Goal: Task Accomplishment & Management: Complete application form

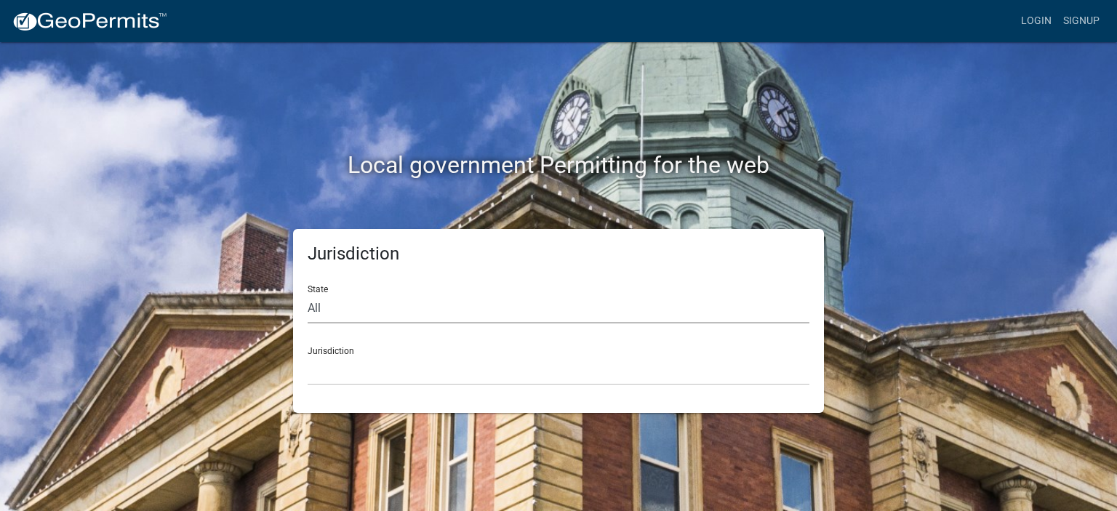
click at [339, 317] on select "All [US_STATE] [US_STATE] [US_STATE] [US_STATE] [US_STATE] [US_STATE] [US_STATE…" at bounding box center [559, 309] width 502 height 30
select select "[US_STATE]"
click at [308, 294] on select "All [US_STATE] [US_STATE] [US_STATE] [US_STATE] [US_STATE] [US_STATE] [US_STATE…" at bounding box center [559, 309] width 502 height 30
click at [370, 359] on select "[GEOGRAPHIC_DATA], [US_STATE] [GEOGRAPHIC_DATA], [US_STATE] [GEOGRAPHIC_DATA], …" at bounding box center [559, 371] width 502 height 30
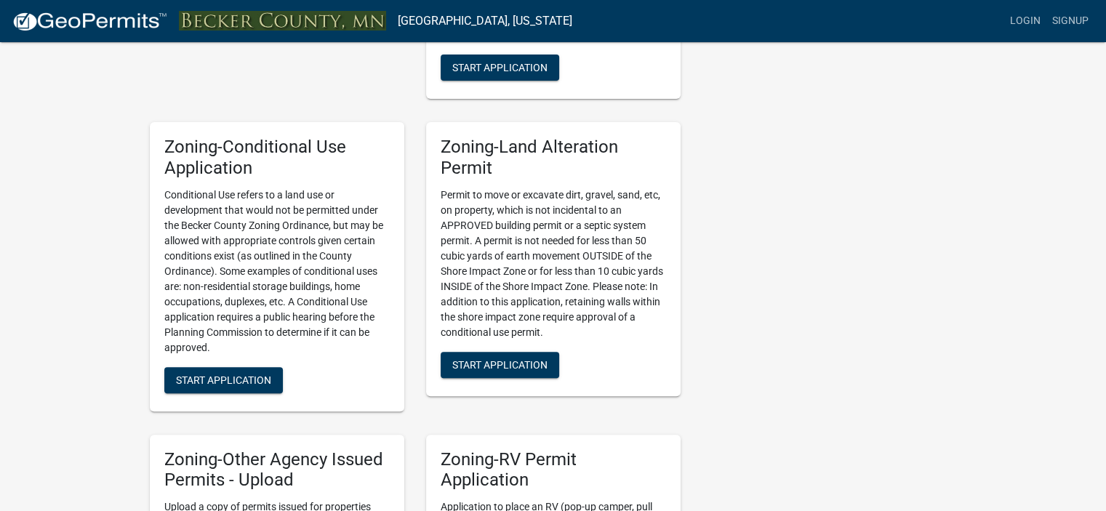
scroll to position [895, 0]
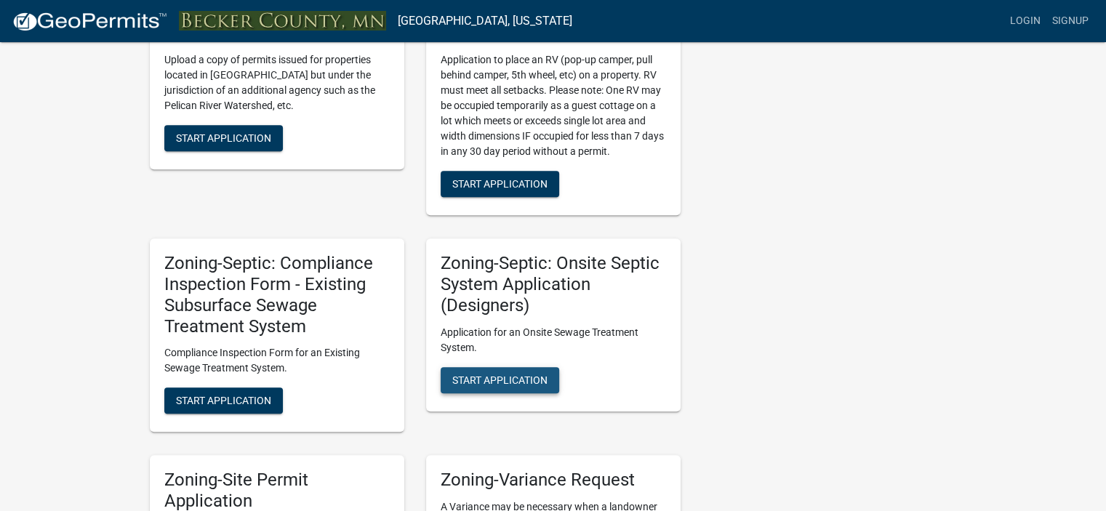
click at [524, 374] on span "Start Application" at bounding box center [499, 380] width 95 height 12
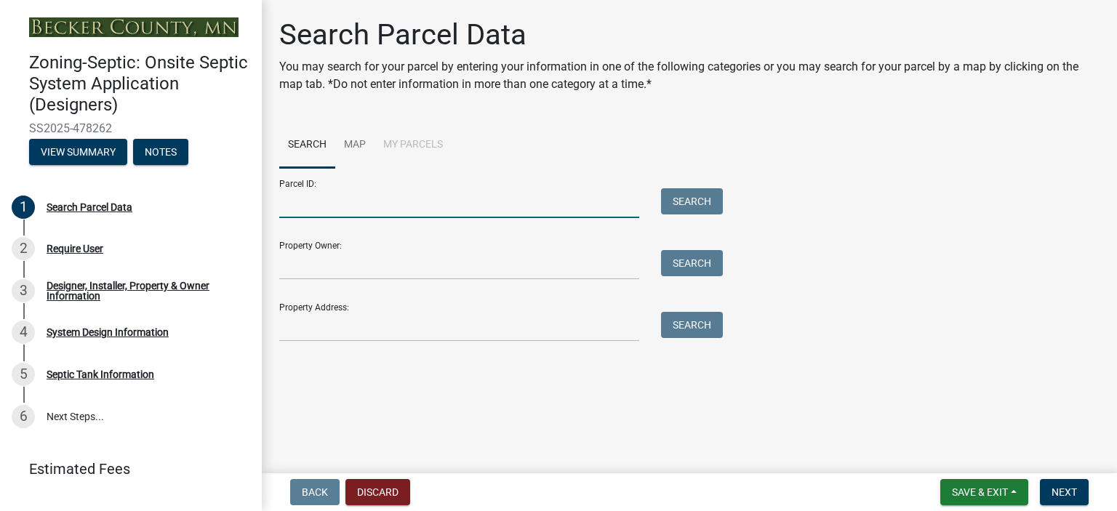
click at [300, 211] on input "Parcel ID:" at bounding box center [459, 203] width 360 height 30
type input "191816400"
click at [693, 202] on button "Search" at bounding box center [692, 201] width 62 height 26
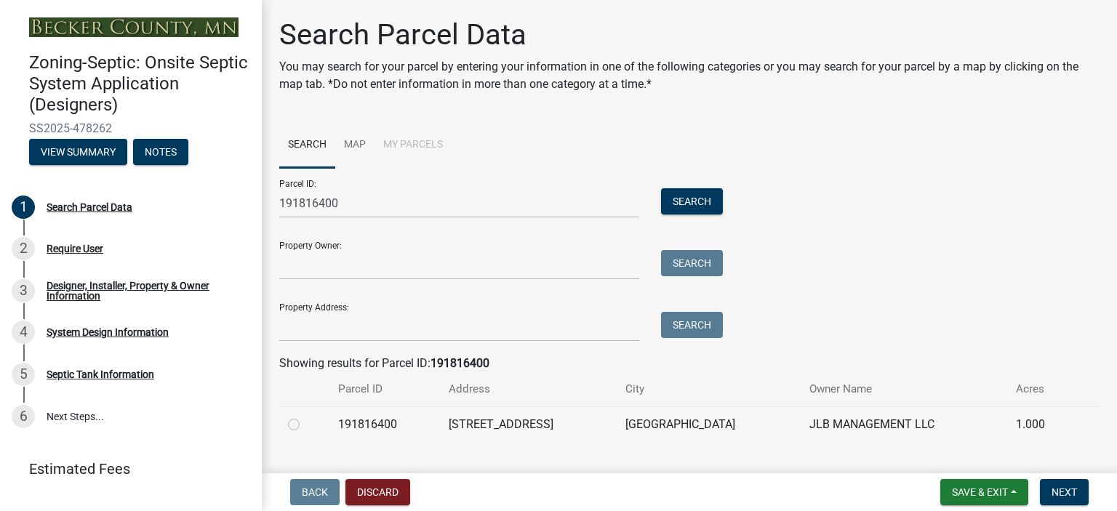
click at [306, 416] on label at bounding box center [306, 416] width 0 height 0
click at [306, 424] on input "radio" at bounding box center [310, 420] width 9 height 9
radio input "true"
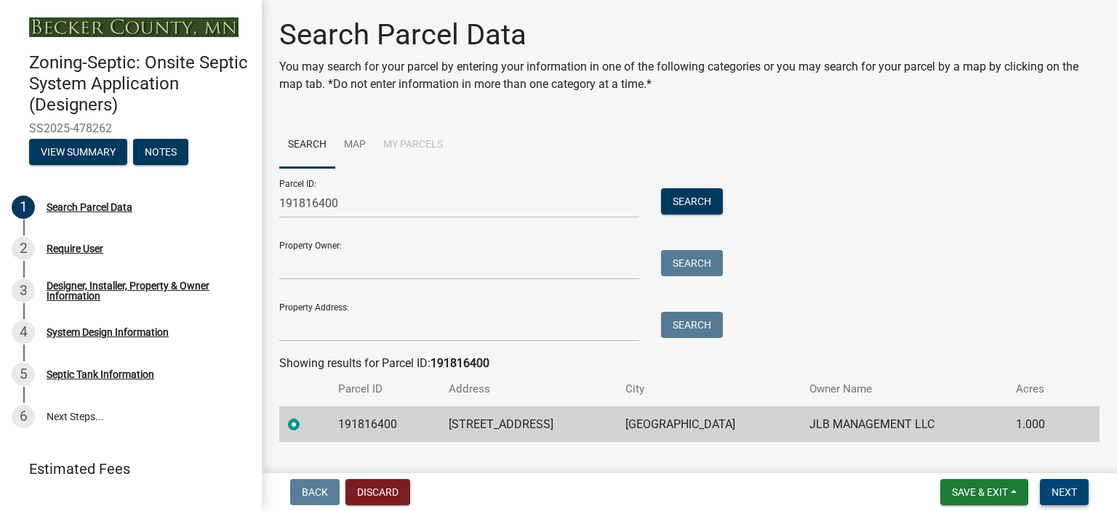
click at [1063, 492] on span "Next" at bounding box center [1064, 493] width 25 height 12
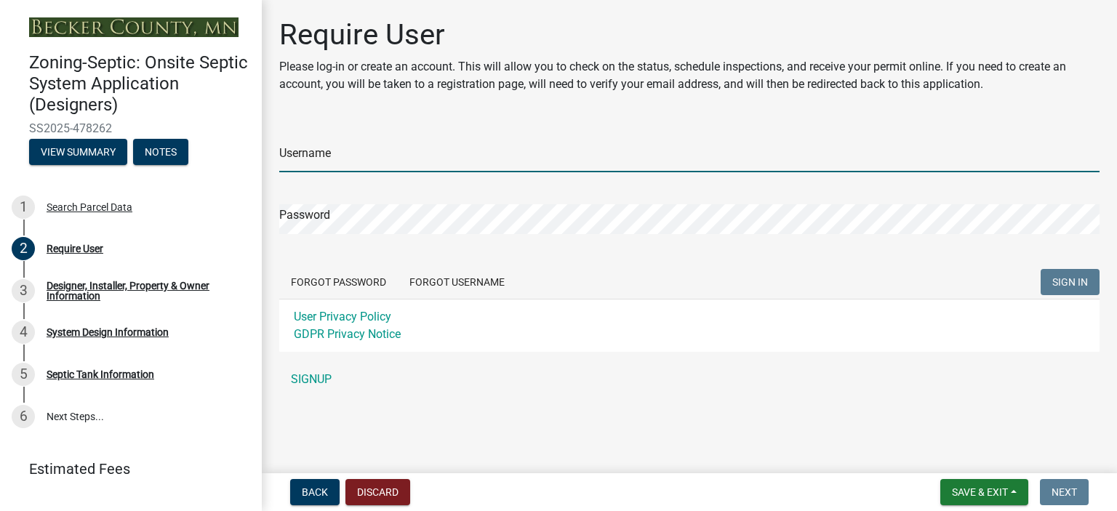
type input "[PERSON_NAME] Services LLC"
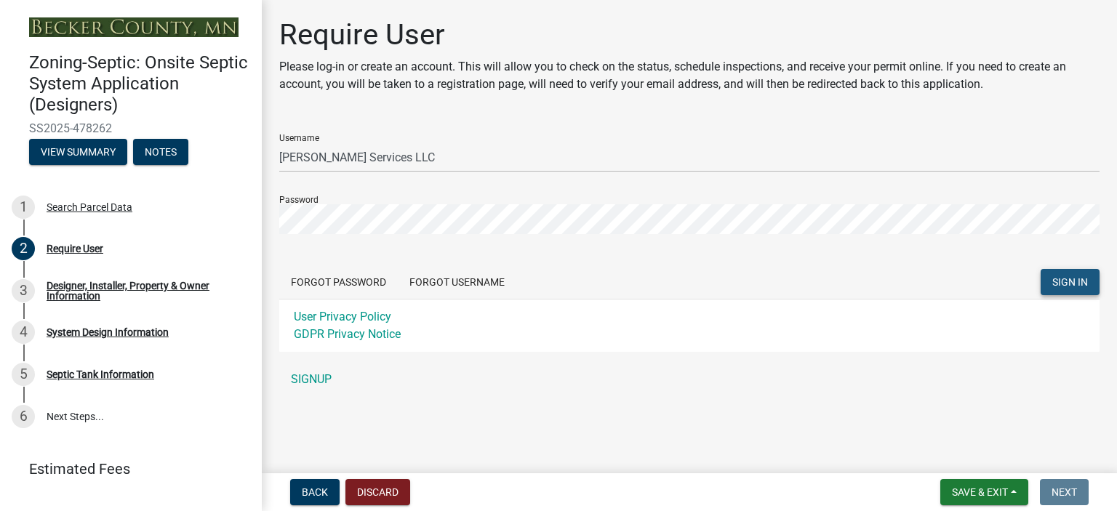
click at [1065, 282] on span "SIGN IN" at bounding box center [1071, 282] width 36 height 12
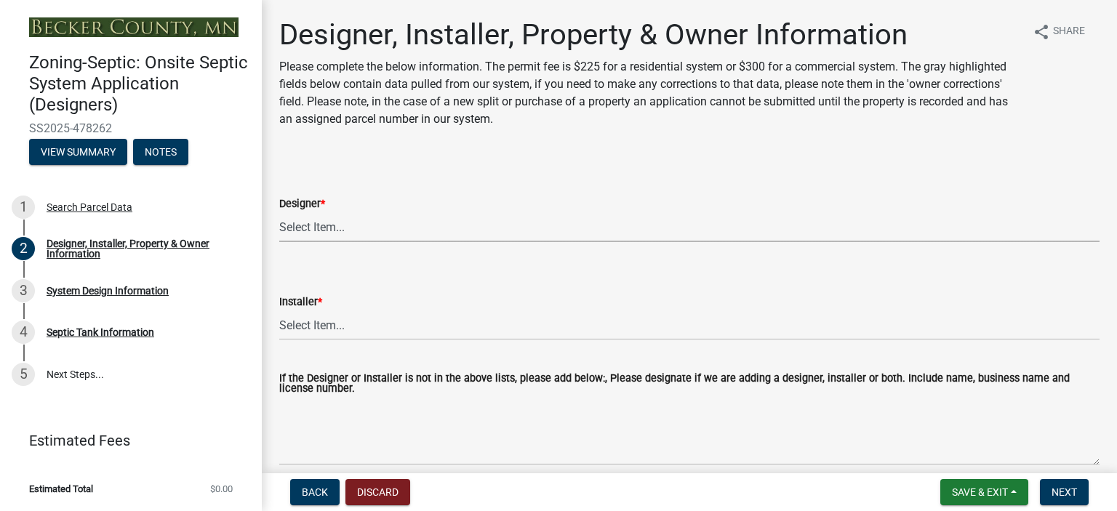
click at [331, 223] on select "Select Item... OTHER – Not listed (please add in next field and we will add to …" at bounding box center [689, 227] width 821 height 30
click at [279, 212] on select "Select Item... OTHER – Not listed (please add in next field and we will add to …" at bounding box center [689, 227] width 821 height 30
select select "60138064-8806-4d9b-bedf-9669809b6879"
click at [321, 324] on select "Select Item... OTHER – Not listed (please add in next field and we will add to …" at bounding box center [689, 326] width 821 height 30
click at [279, 311] on select "Select Item... OTHER – Not listed (please add in next field and we will add to …" at bounding box center [689, 326] width 821 height 30
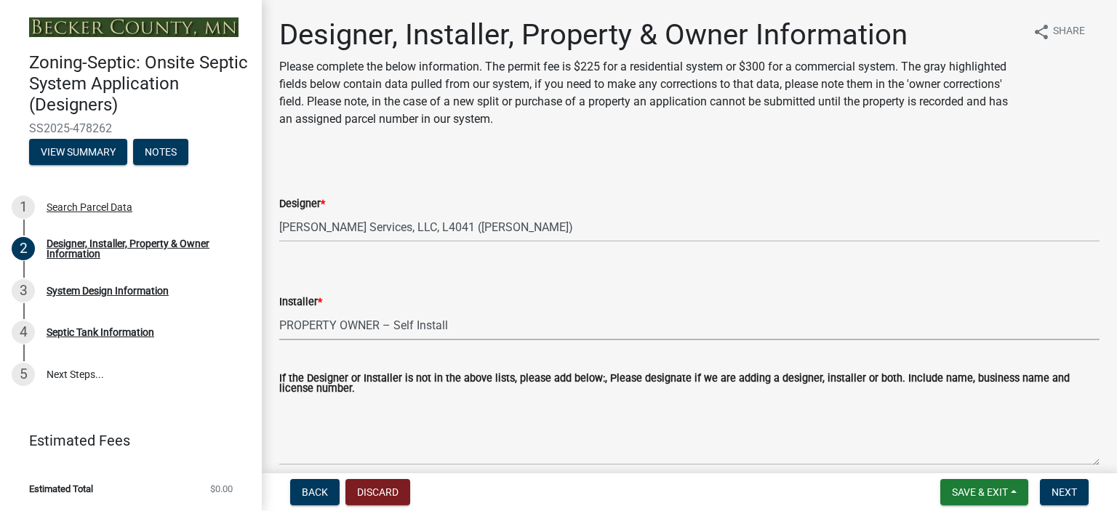
select select "1c9ff1f6-7549-467f-8fe1-bc544d096328"
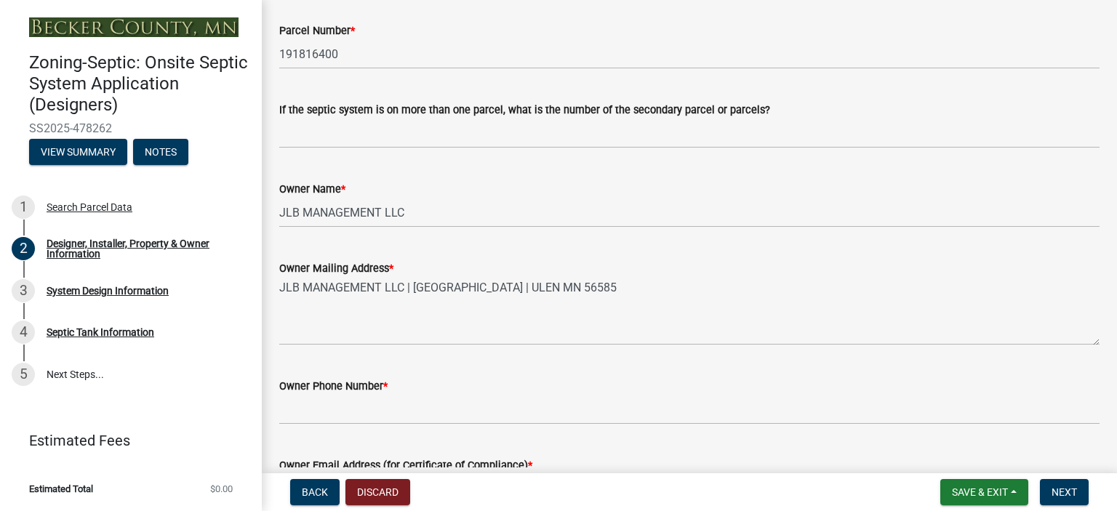
scroll to position [506, 0]
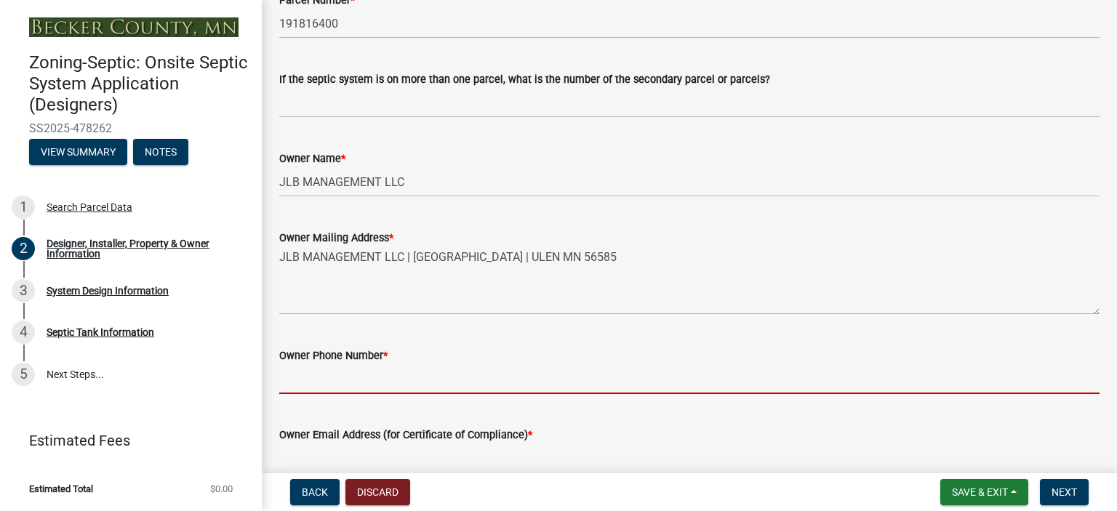
click at [323, 378] on input "Owner Phone Number *" at bounding box center [689, 379] width 821 height 30
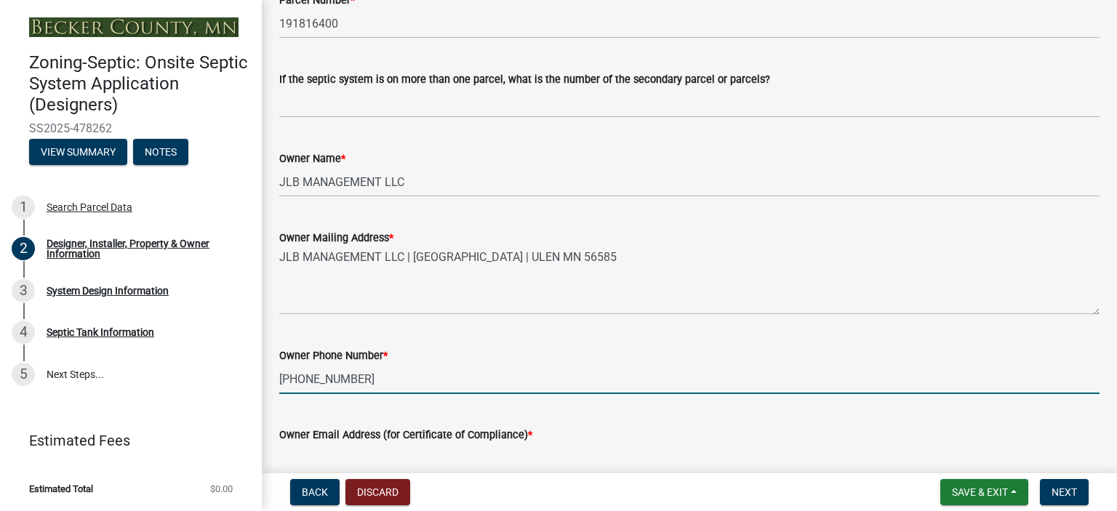
scroll to position [915, 0]
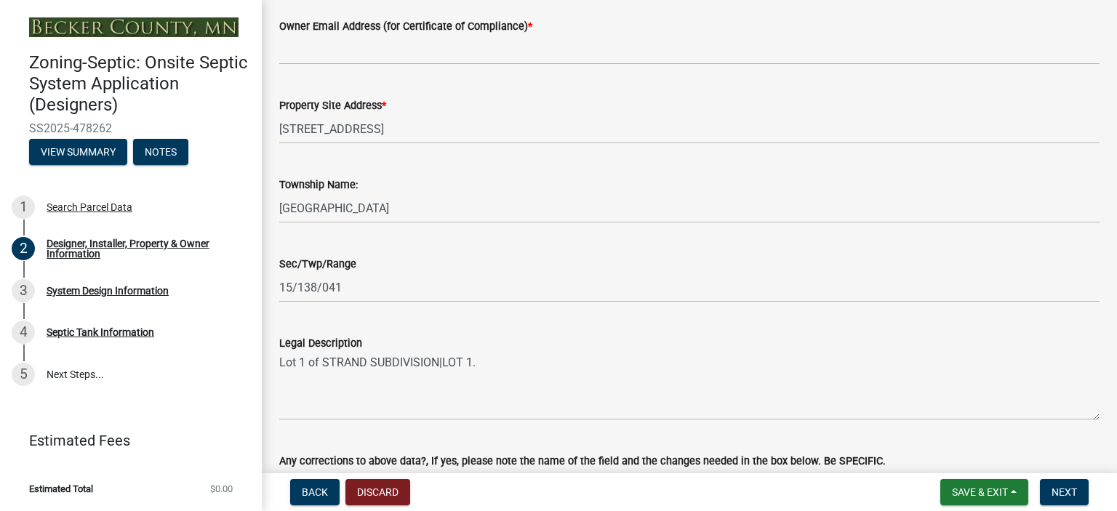
type input "[PHONE_NUMBER]"
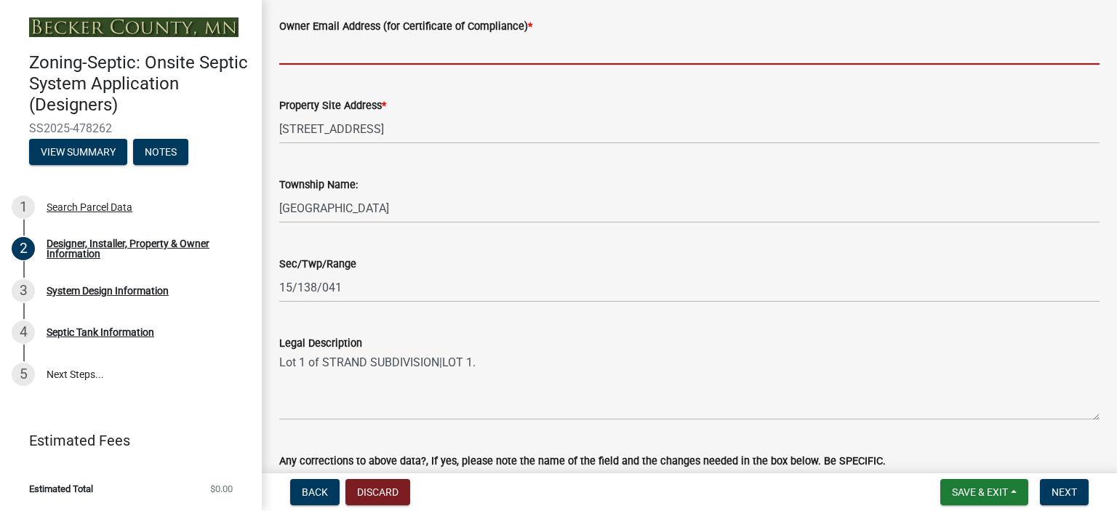
click at [306, 47] on input "Owner Email Address (for Certificate of Compliance) *" at bounding box center [689, 50] width 821 height 30
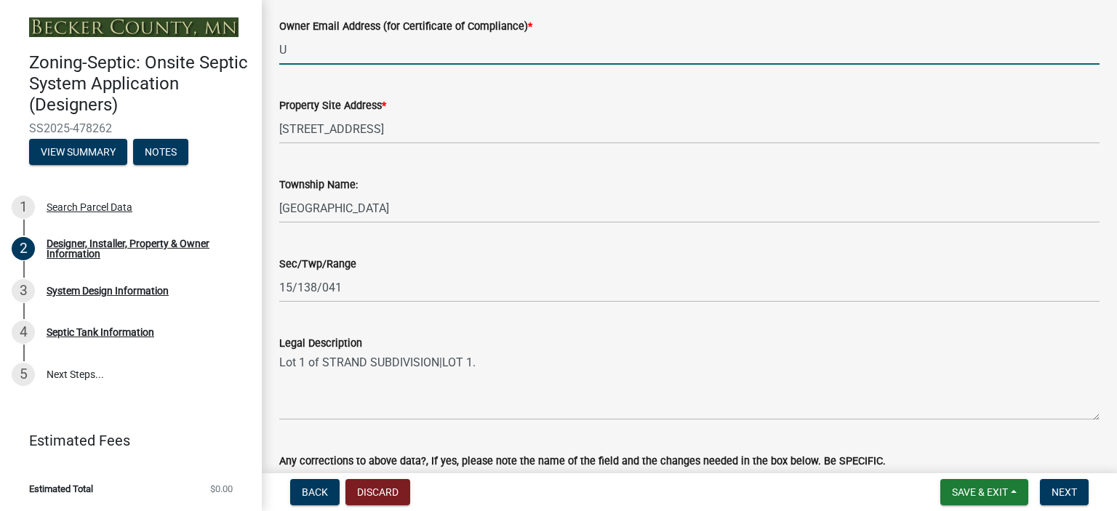
type input "UNKNOWN"
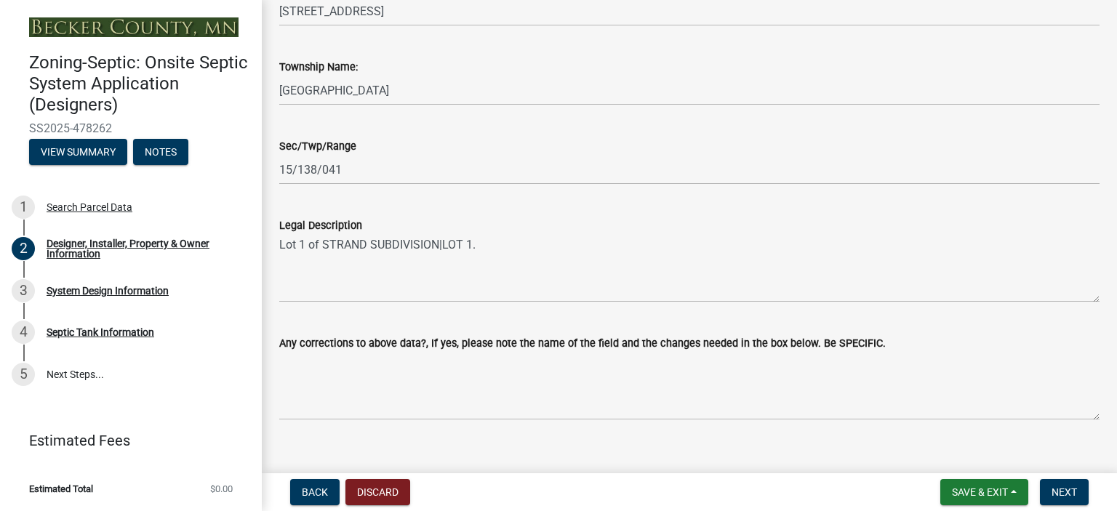
scroll to position [1054, 0]
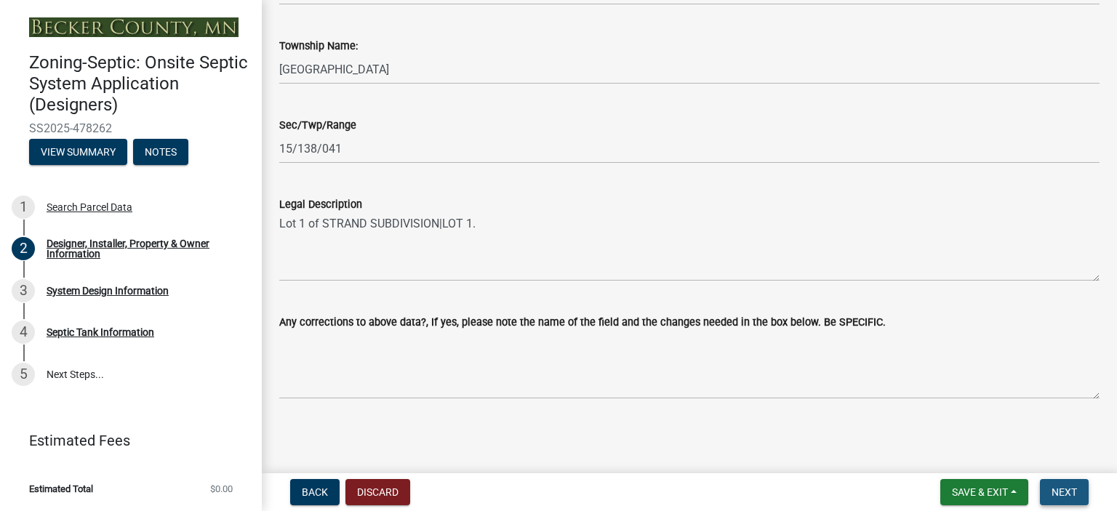
click at [1069, 490] on span "Next" at bounding box center [1064, 493] width 25 height 12
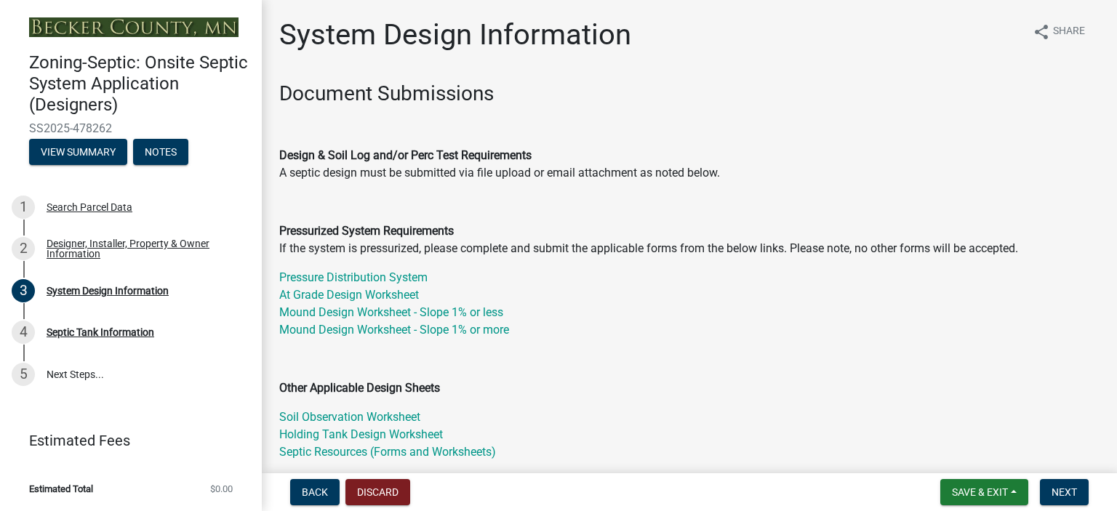
scroll to position [409, 0]
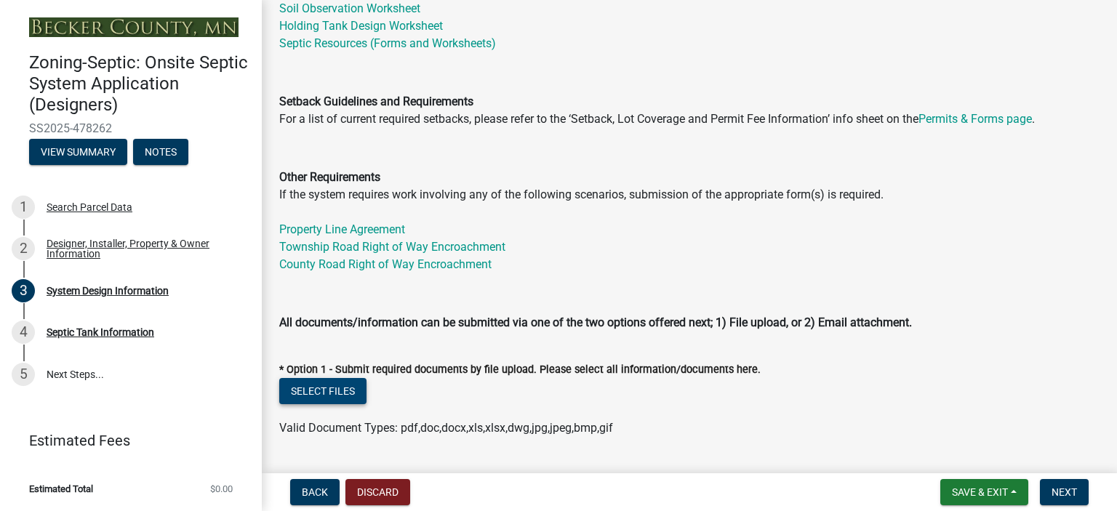
click at [321, 390] on button "Select files" at bounding box center [322, 391] width 87 height 26
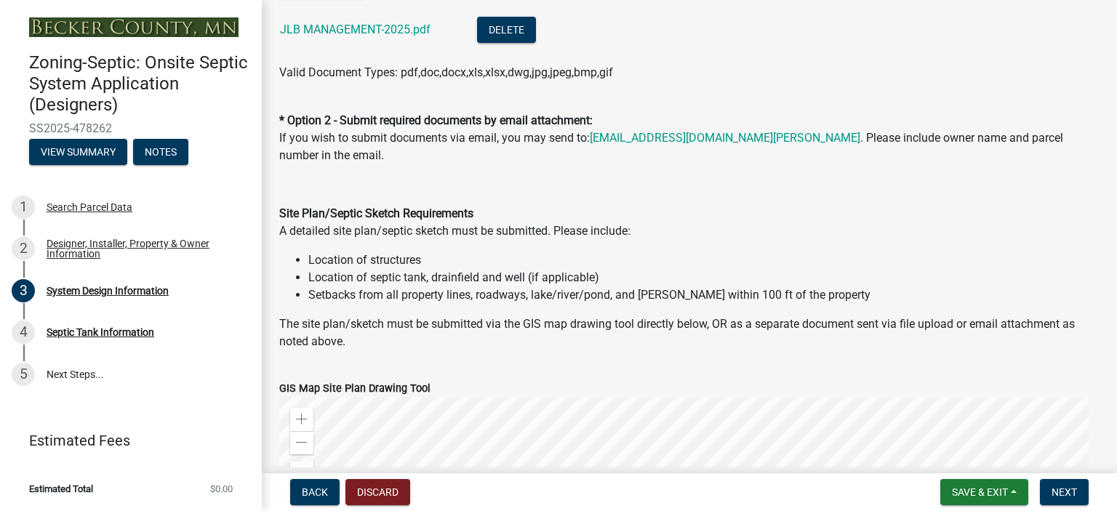
scroll to position [1227, 0]
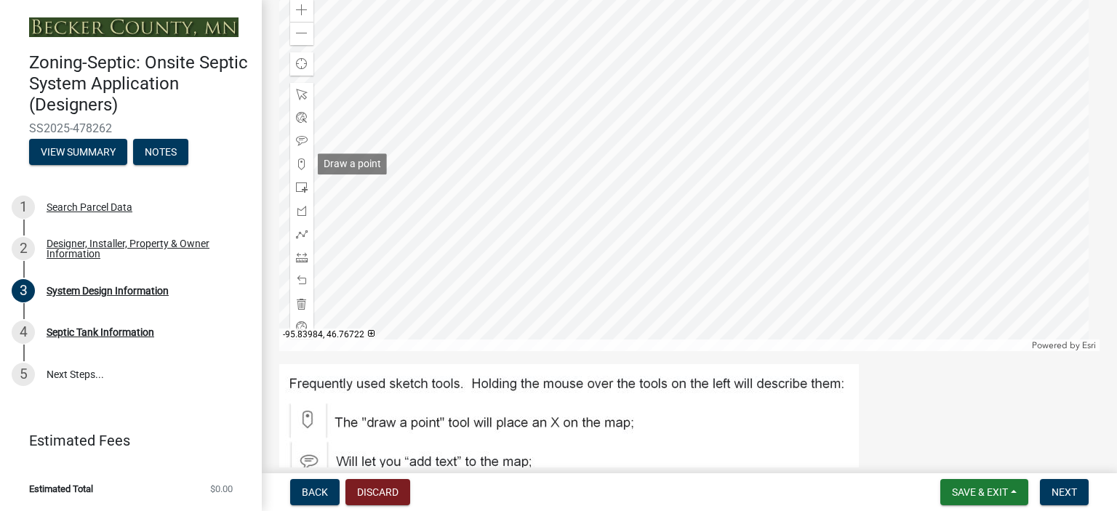
click at [300, 168] on span at bounding box center [302, 165] width 12 height 12
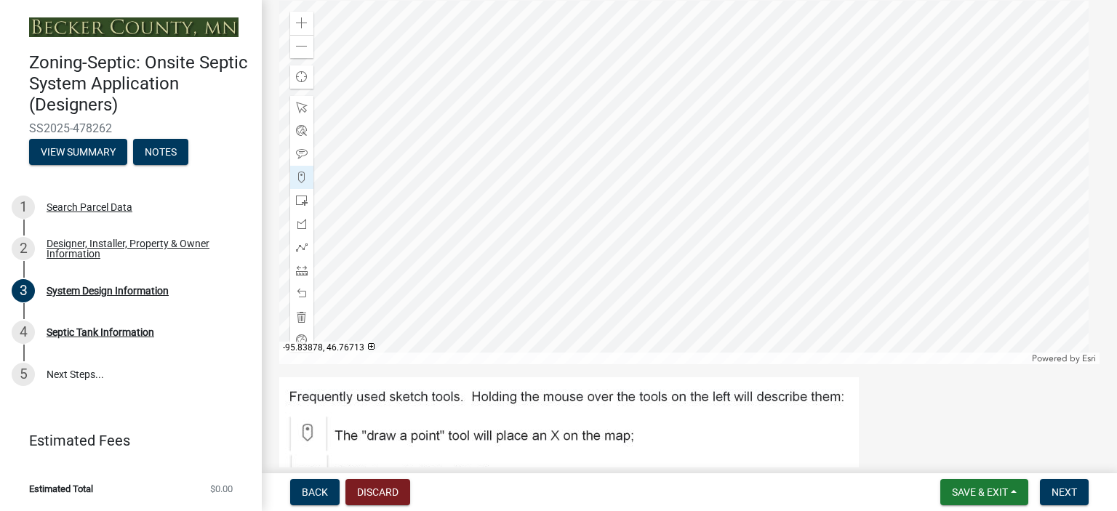
click at [628, 220] on div at bounding box center [689, 183] width 821 height 364
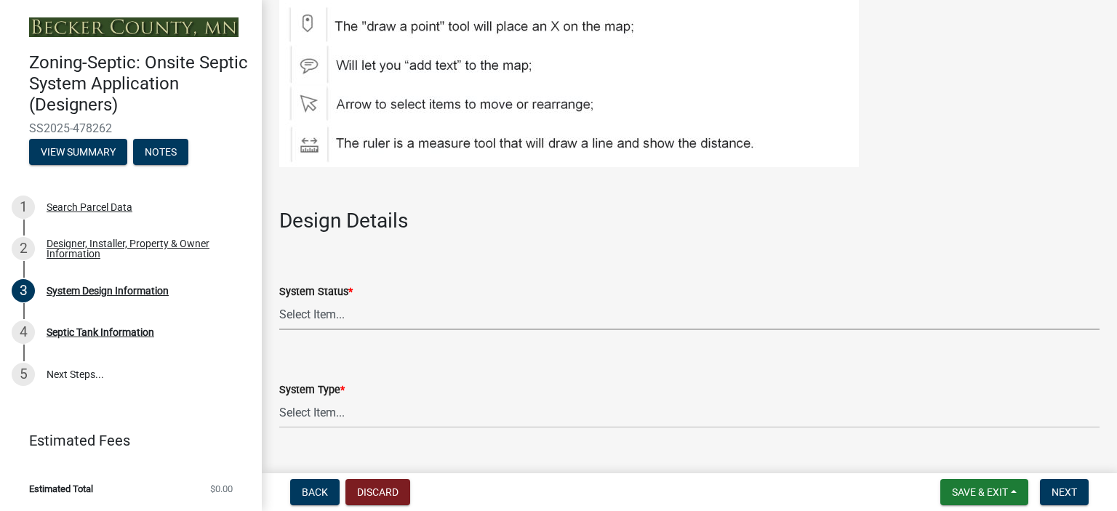
click at [323, 319] on select "Select Item... No Existing System Replacement System Failing System (Cesspool, …" at bounding box center [689, 315] width 821 height 30
click at [279, 300] on select "Select Item... No Existing System Replacement System Failing System (Cesspool, …" at bounding box center [689, 315] width 821 height 30
select select "1dbde450-0d00-4fac-96a0-74b44ab60bea"
click at [304, 410] on select "Select Item... Type I Type II Type III Type IV Type V" at bounding box center [689, 414] width 821 height 30
click at [279, 399] on select "Select Item... Type I Type II Type III Type IV Type V" at bounding box center [689, 414] width 821 height 30
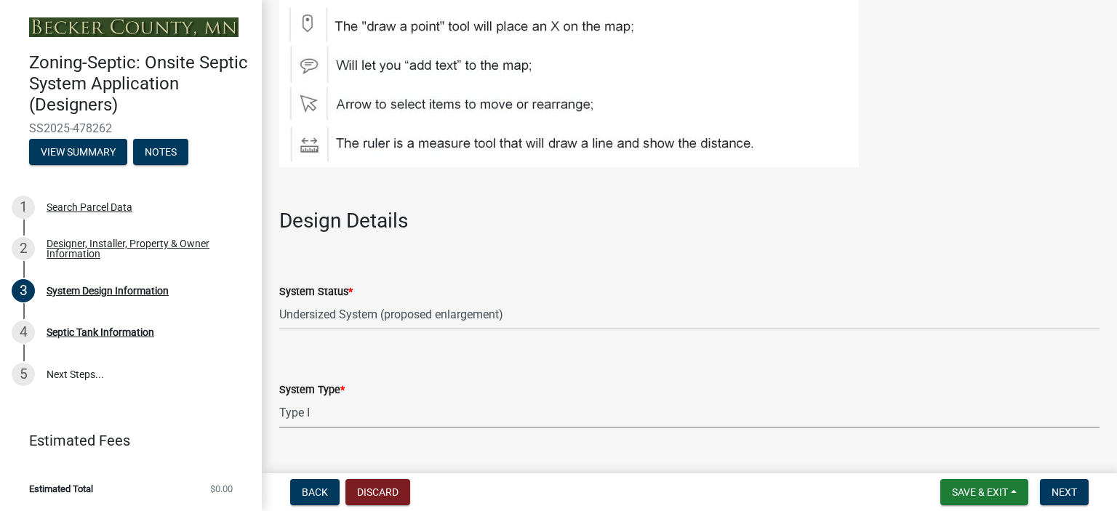
select select "25258e87-3ef9-4f1c-a5f1-75a1d463abfb"
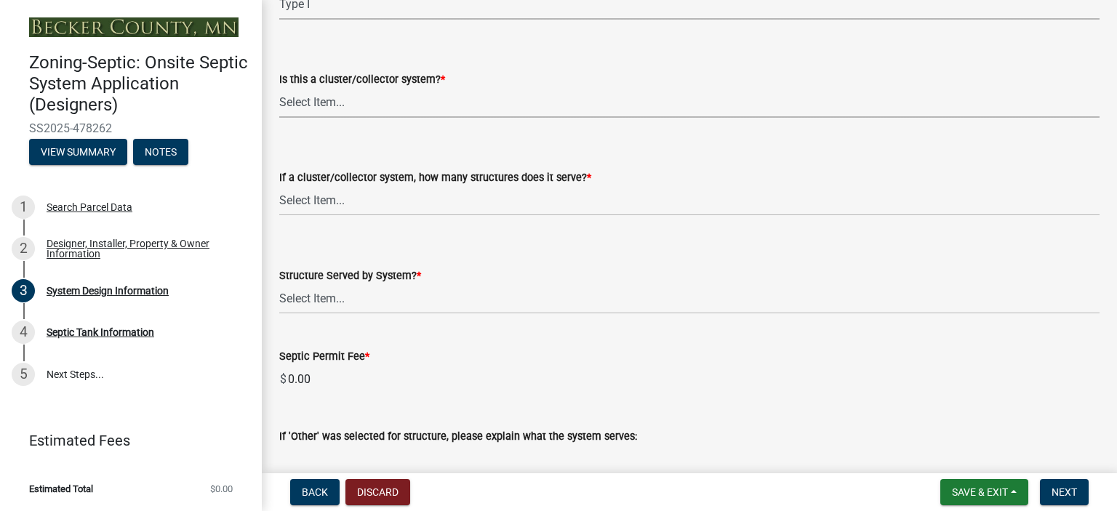
click at [316, 107] on select "Select Item... Yes No" at bounding box center [689, 103] width 821 height 30
click at [279, 88] on select "Select Item... Yes No" at bounding box center [689, 103] width 821 height 30
select select "011fbff4-a41d-4a75-9bd8-71c7e6c69e0d"
click at [332, 204] on select "Select Item... Not a cluster/collector system 1 2 3 4 5 6 7 8 9 10" at bounding box center [689, 201] width 821 height 30
click at [279, 186] on select "Select Item... Not a cluster/collector system 1 2 3 4 5 6 7 8 9 10" at bounding box center [689, 201] width 821 height 30
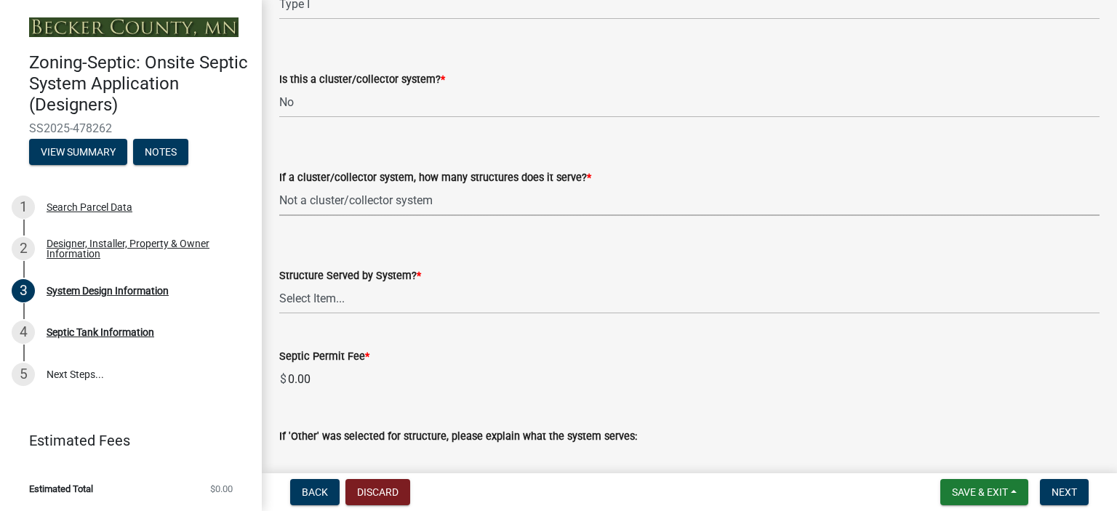
select select "85fdfef2-2683-4311-b5d5-5505f6411127"
click at [348, 302] on select "Select Item... Commercial Resort Commercial - Non Resort Other Full-Time Dwelli…" at bounding box center [689, 299] width 821 height 30
click at [279, 284] on select "Select Item... Commercial Resort Commercial - Non Resort Other Full-Time Dwelli…" at bounding box center [689, 299] width 821 height 30
select select "acb956d0-fe38-4b39-a121-cf897fe74d21"
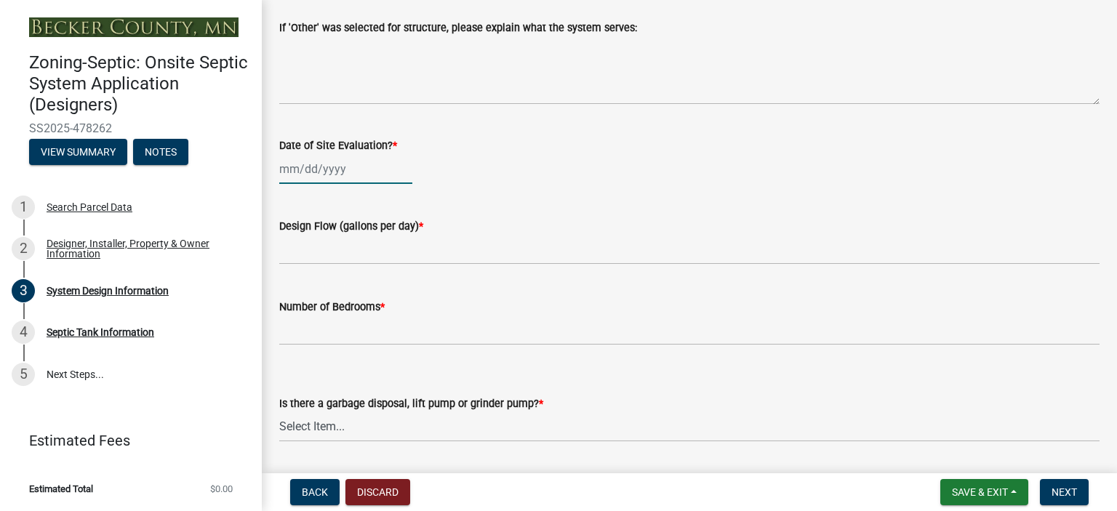
click at [309, 165] on div at bounding box center [345, 169] width 133 height 30
select select "9"
select select "2025"
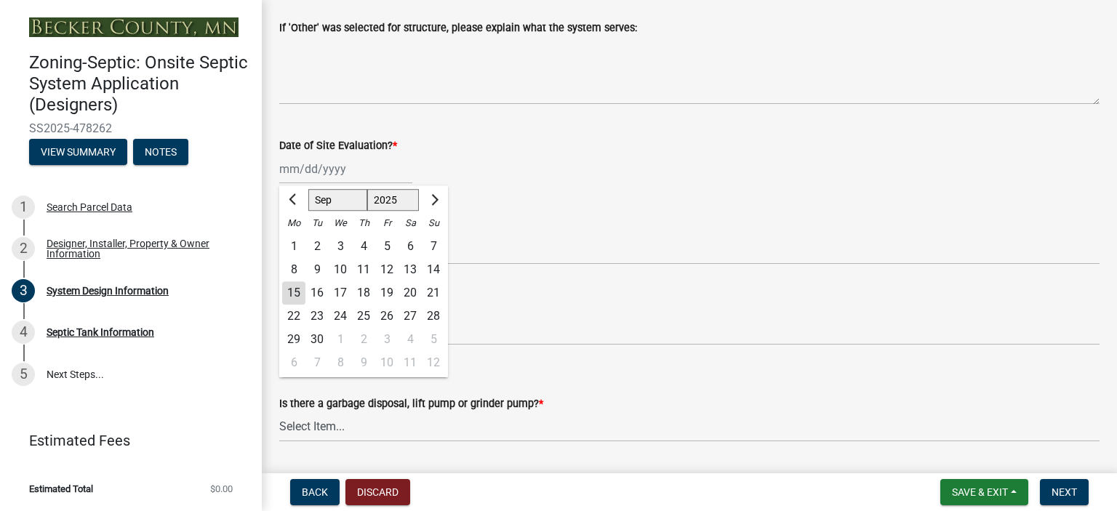
click at [433, 291] on div "21" at bounding box center [433, 293] width 23 height 23
type input "[DATE]"
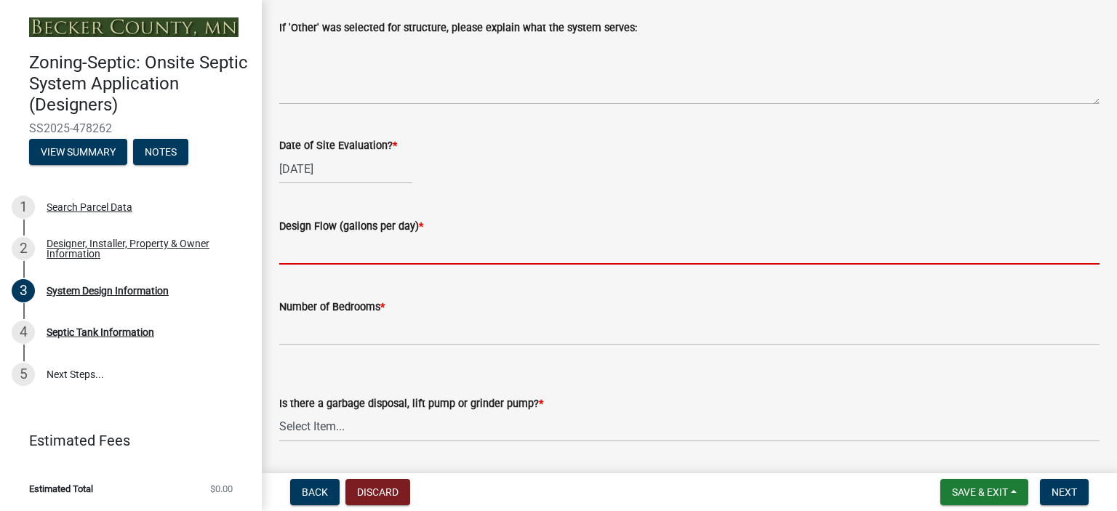
click at [310, 255] on input "text" at bounding box center [689, 250] width 821 height 30
type input "300"
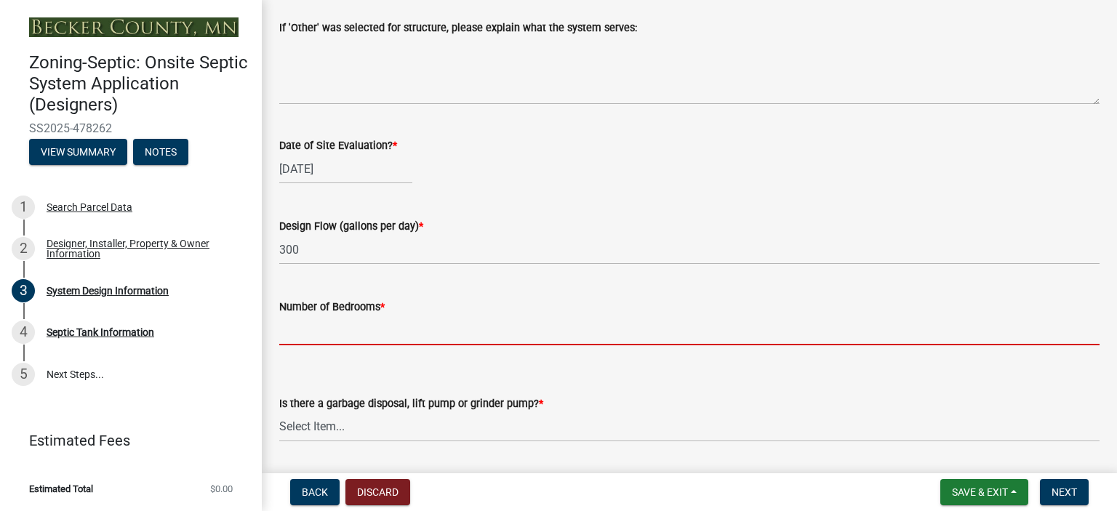
click at [306, 330] on input "Number of Bedrooms *" at bounding box center [689, 331] width 821 height 30
type input "0"
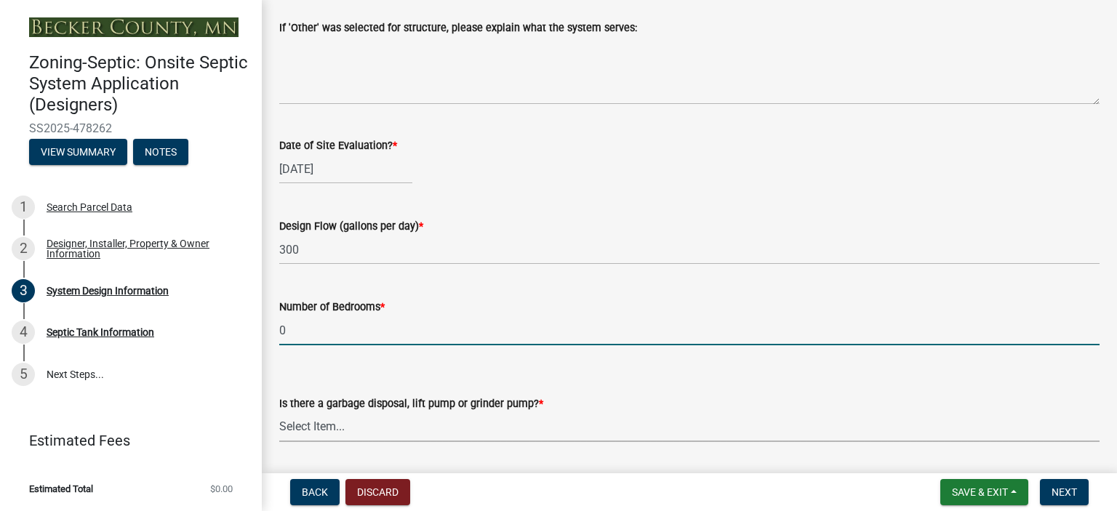
click at [328, 431] on select "Select Item... Yes No" at bounding box center [689, 427] width 821 height 30
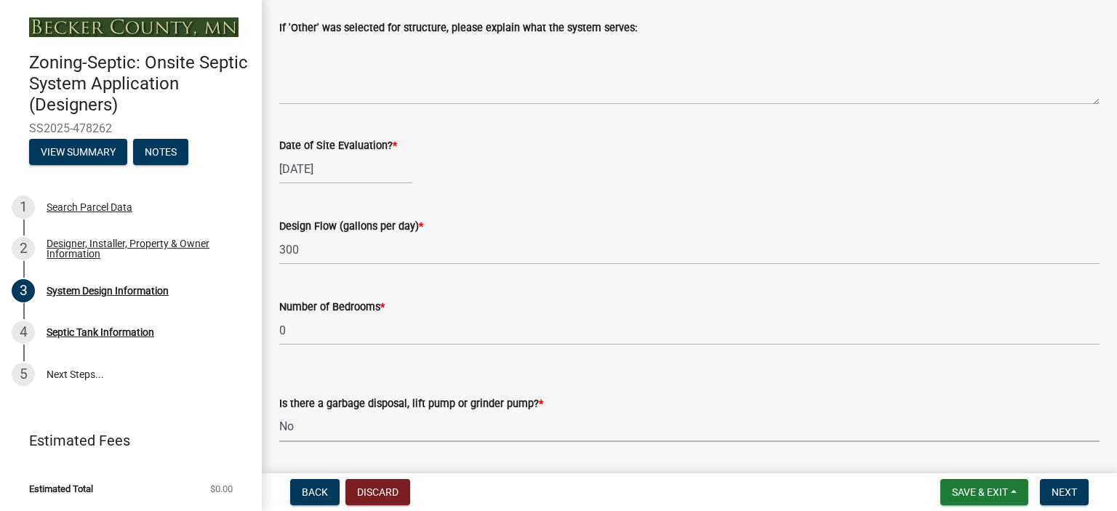
click at [279, 412] on select "Select Item... Yes No" at bounding box center [689, 427] width 821 height 30
select select "ba735beb-519e-40f0-ae20-62d65fc4c46b"
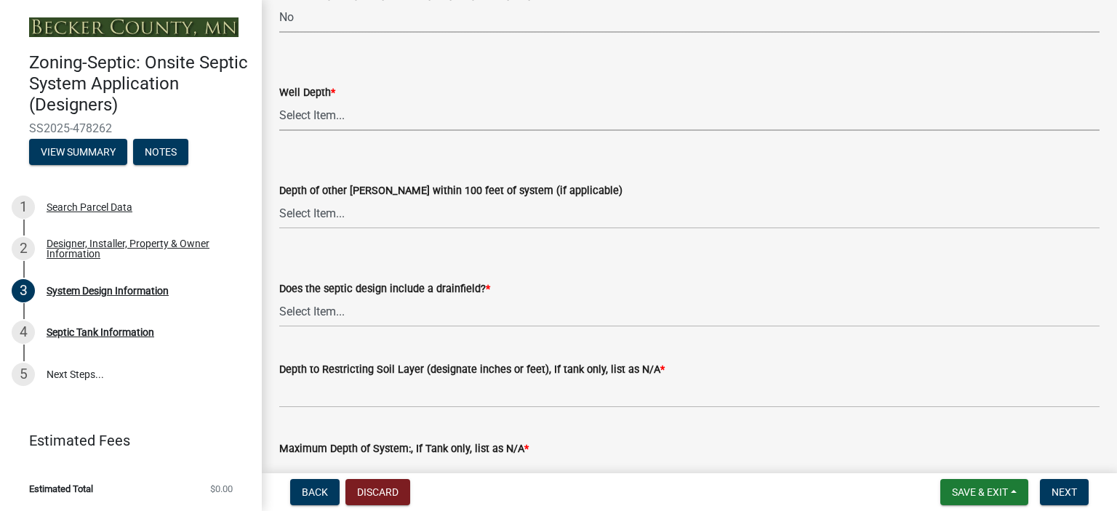
click at [294, 119] on select "Select Item... Deep Well Shallow Well Well not yet installed - To be drilled No…" at bounding box center [689, 116] width 821 height 30
click at [279, 101] on select "Select Item... Deep Well Shallow Well Well not yet installed - To be drilled No…" at bounding box center [689, 116] width 821 height 30
select select "ef698bf5-6172-44c1-9ffb-522c07469aed"
click at [321, 212] on select "Select Item... Deep Well Shallow Well No other [PERSON_NAME]" at bounding box center [689, 214] width 821 height 30
click at [279, 199] on select "Select Item... Deep Well Shallow Well No other [PERSON_NAME]" at bounding box center [689, 214] width 821 height 30
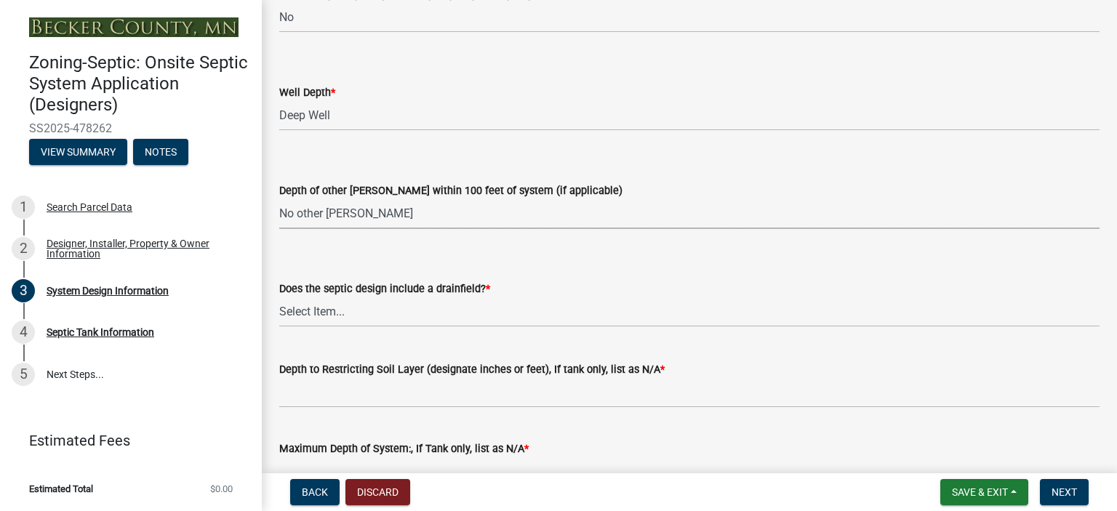
select select "384fc250-a67e-4e5e-a6e0-19116deb63e7"
click at [309, 314] on select "Select Item... Yes No Existing - COC must by submitted" at bounding box center [689, 313] width 821 height 30
click at [279, 298] on select "Select Item... Yes No Existing - COC must by submitted" at bounding box center [689, 313] width 821 height 30
select select "a0c59fcd-b61c-4c3a-90a8-e70849750c47"
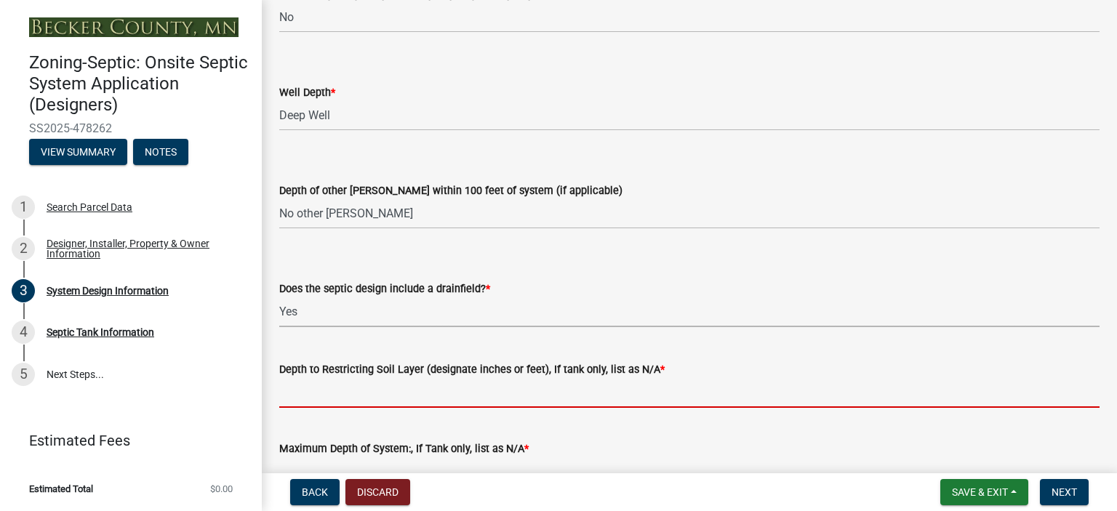
click at [332, 400] on input "Depth to Restricting Soil Layer (designate inches or feet), If tank only, list …" at bounding box center [689, 393] width 821 height 30
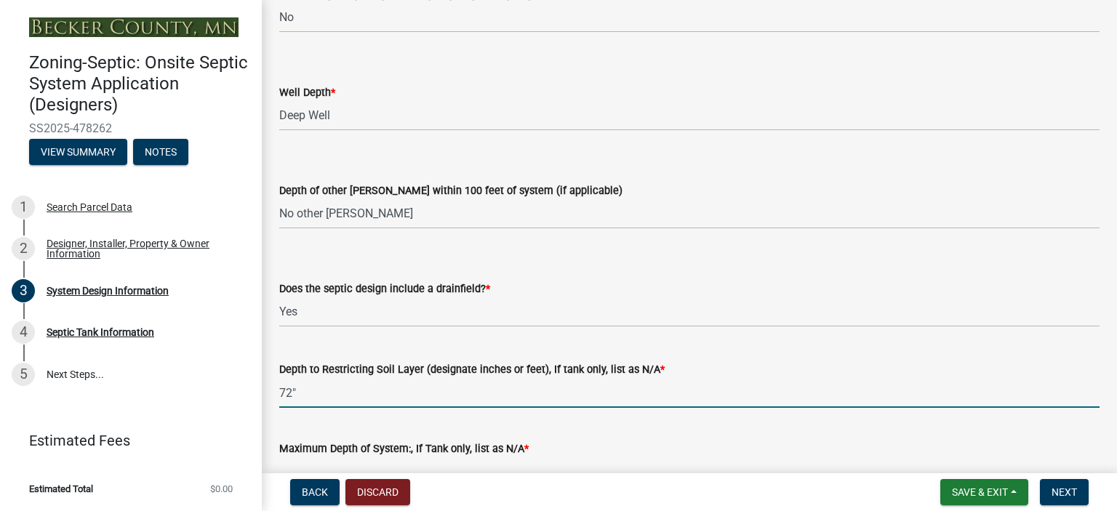
scroll to position [2938, 0]
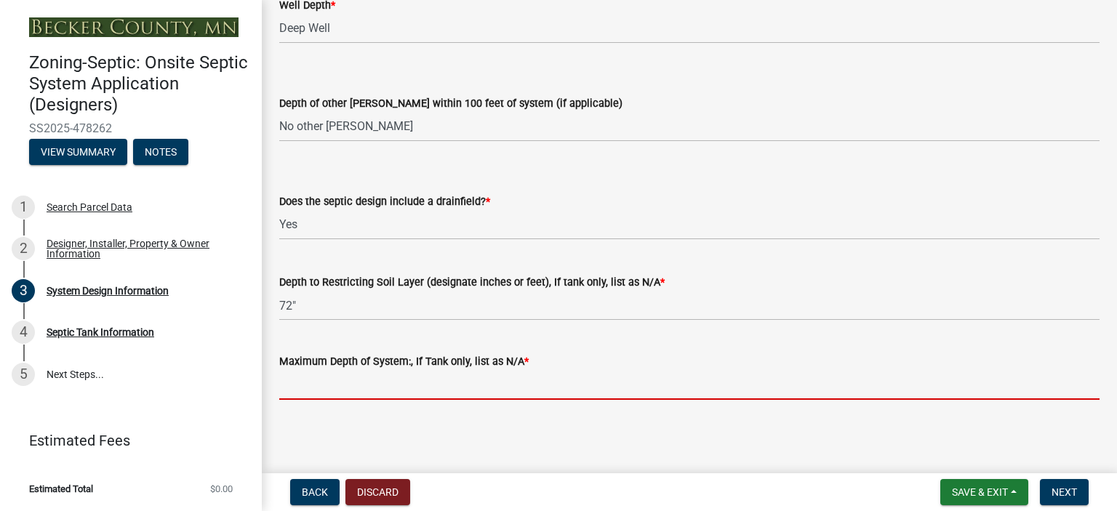
click at [294, 384] on input "Maximum Depth of System:, If Tank only, list as N/A *" at bounding box center [689, 385] width 821 height 30
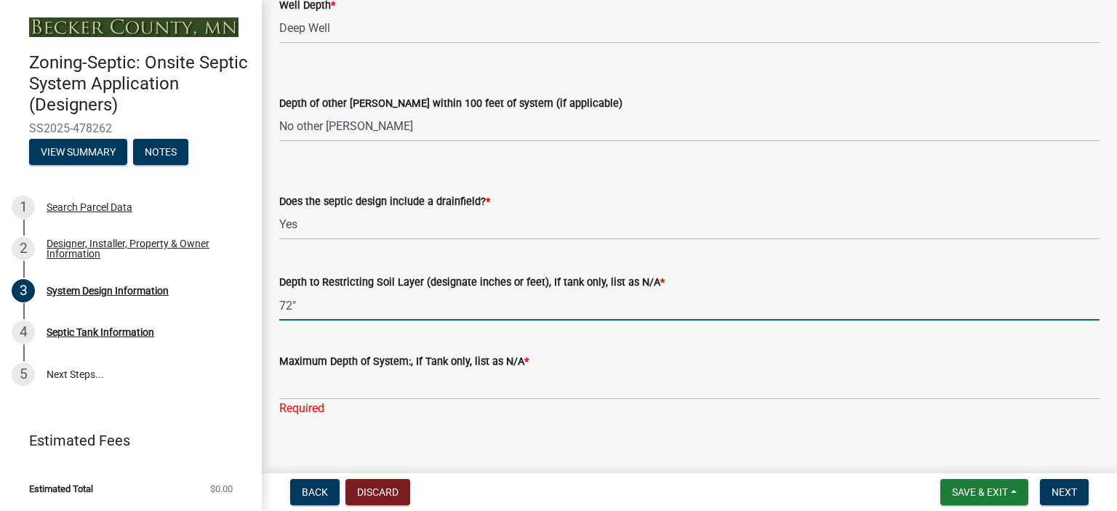
click at [300, 311] on input "72"" at bounding box center [689, 306] width 821 height 30
type input "7"
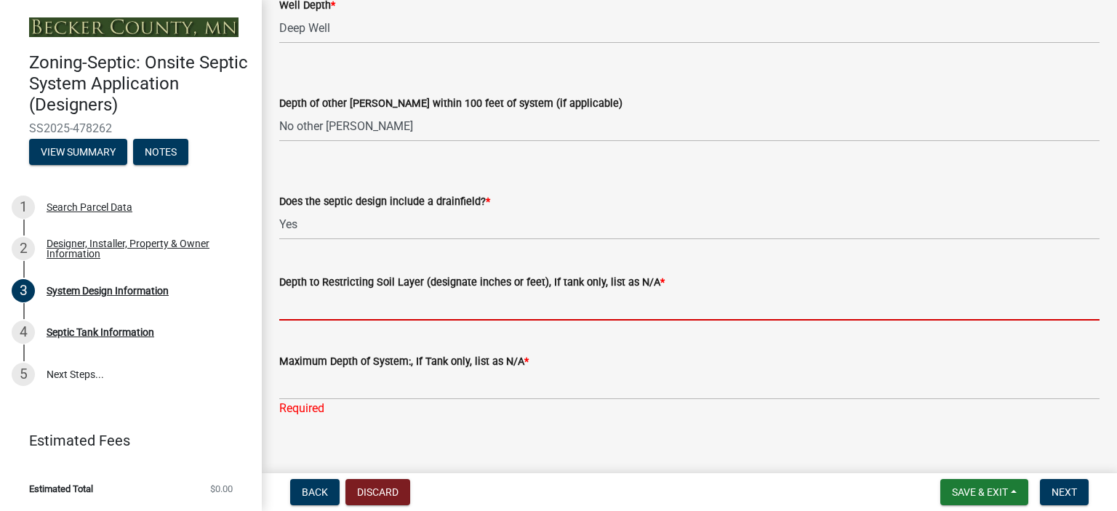
click at [309, 312] on input "Depth to Restricting Soil Layer (designate inches or feet), If tank only, list …" at bounding box center [689, 306] width 821 height 30
type input "72""
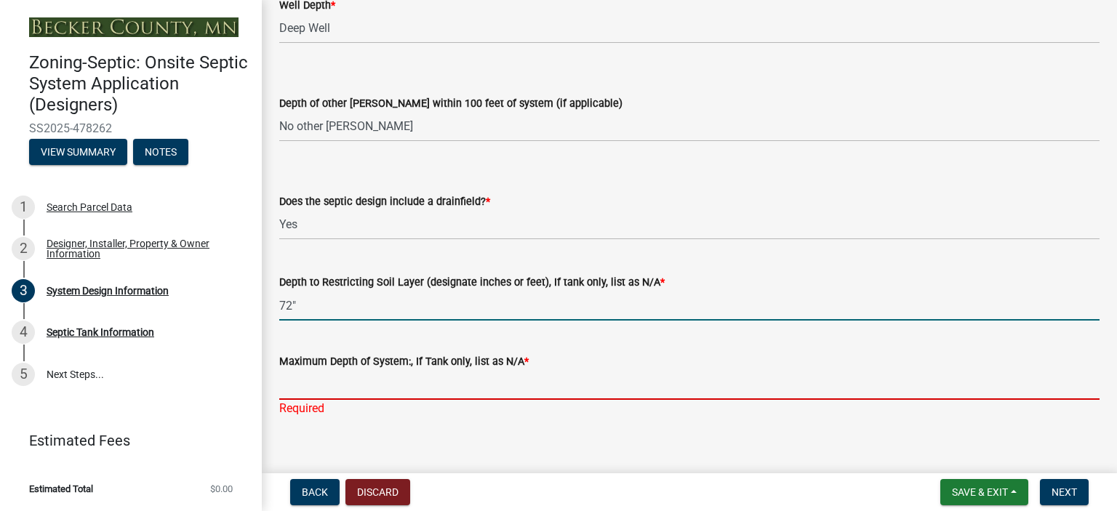
click at [303, 384] on input "Maximum Depth of System:, If Tank only, list as N/A *" at bounding box center [689, 385] width 821 height 30
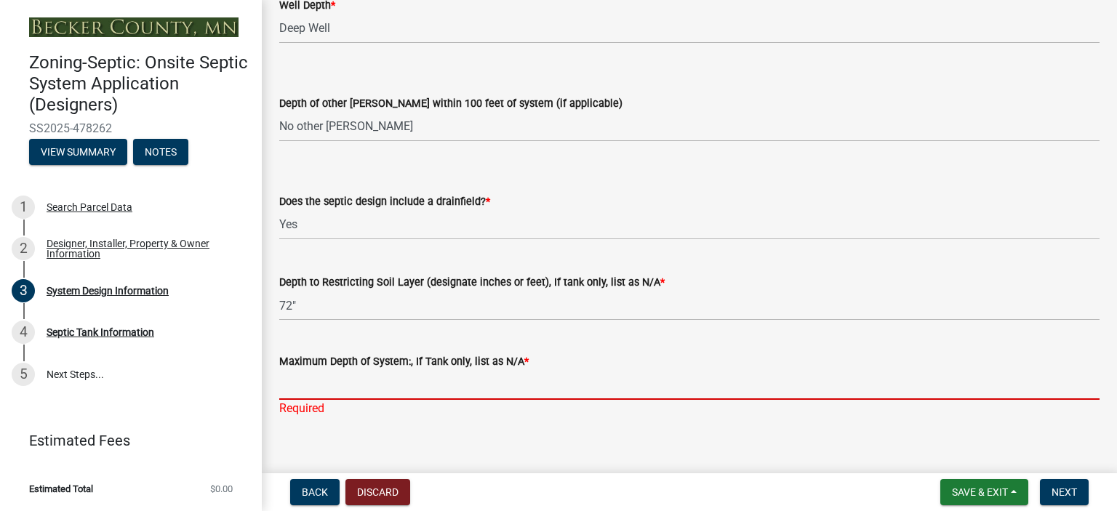
type input "36""
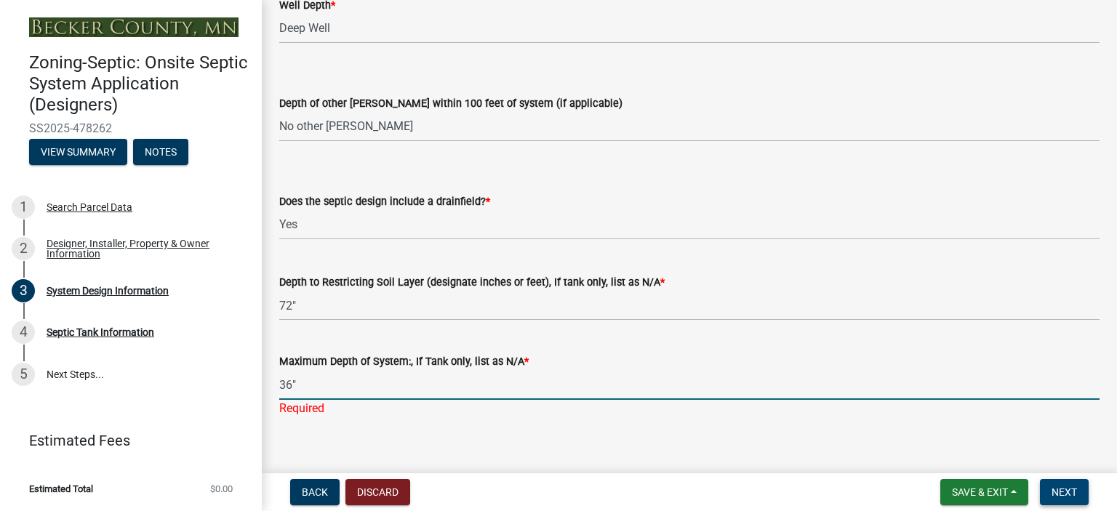
click at [1074, 488] on span "Next" at bounding box center [1064, 493] width 25 height 12
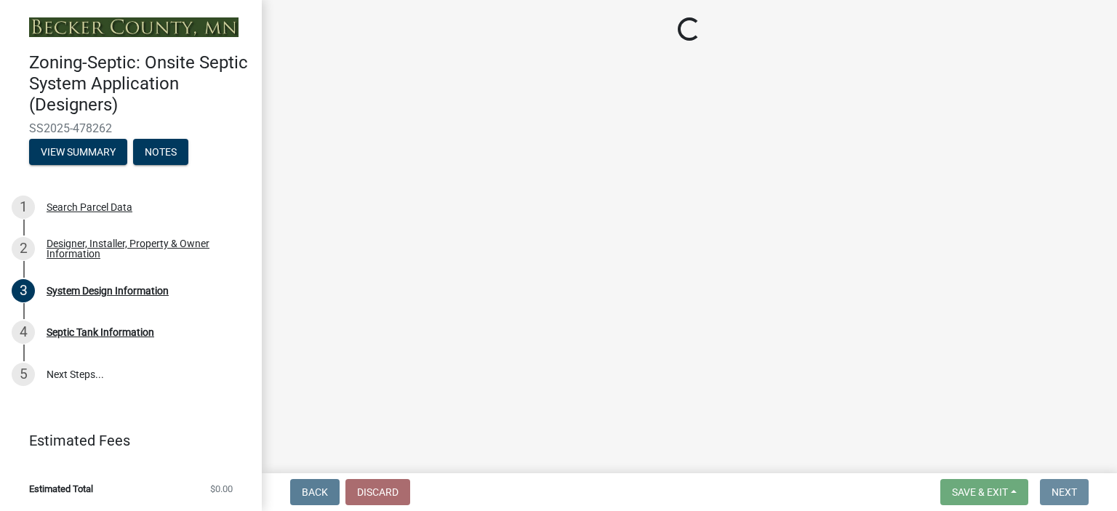
scroll to position [0, 0]
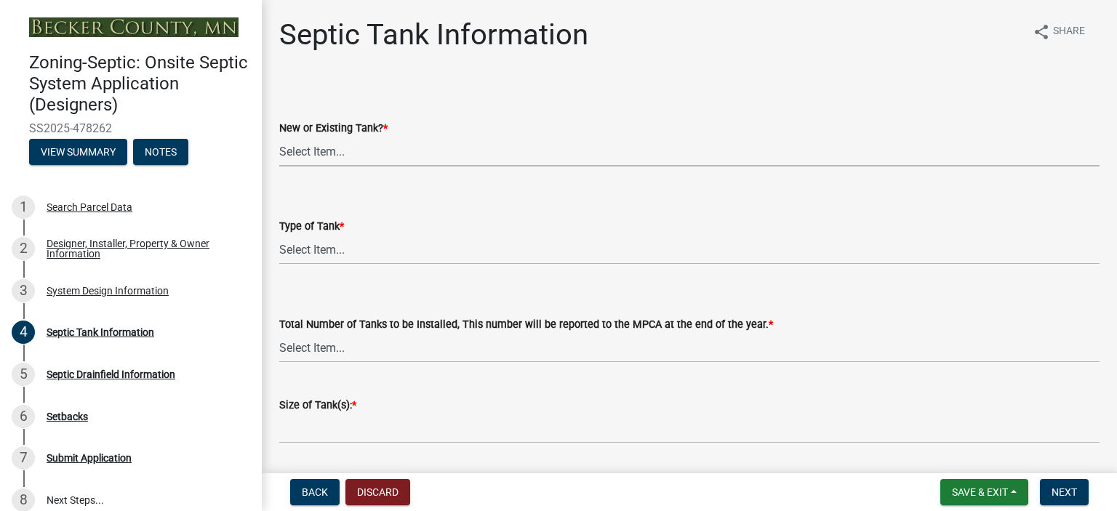
click at [304, 151] on select "Select Item... New Existing Both -New and Existing Tank" at bounding box center [689, 152] width 821 height 30
click at [279, 137] on select "Select Item... New Existing Both -New and Existing Tank" at bounding box center [689, 152] width 821 height 30
select select "e20c0fde-eb8f-4df0-bed0-a0cef743e9ae"
click at [325, 239] on select "Select Item... Single Septic Tank Compartmented Tank Single Tank plus Compartme…" at bounding box center [689, 250] width 821 height 30
click at [279, 235] on select "Select Item... Single Septic Tank Compartmented Tank Single Tank plus Compartme…" at bounding box center [689, 250] width 821 height 30
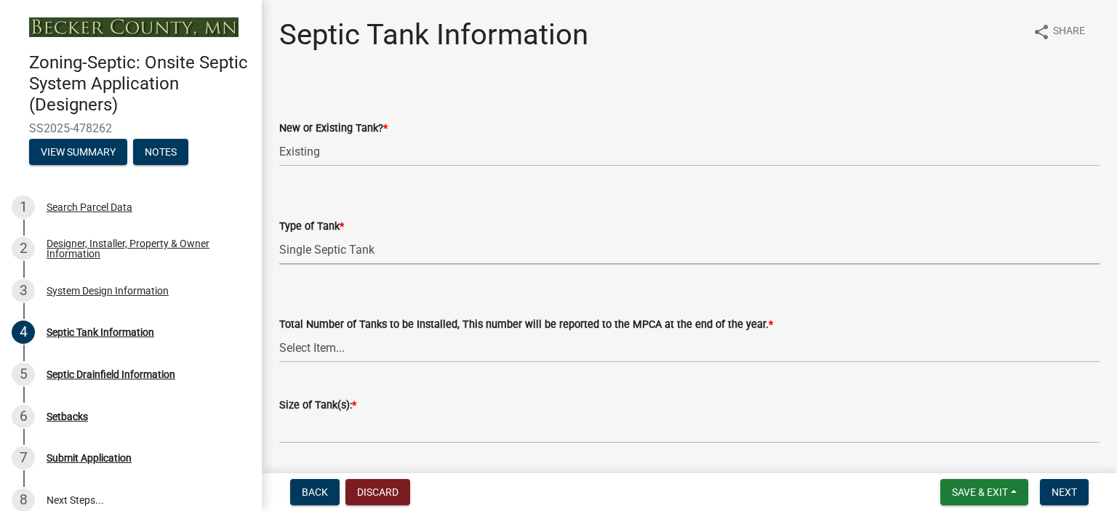
select select "755580e7-6a23-4f31-b987-1fba436fc27e"
click at [314, 348] on select "Select Item... 0 1 2 3 4" at bounding box center [689, 348] width 821 height 30
click at [279, 333] on select "Select Item... 0 1 2 3 4" at bounding box center [689, 348] width 821 height 30
select select "d0543dda-1f81-4523-8820-7e11934bbfb3"
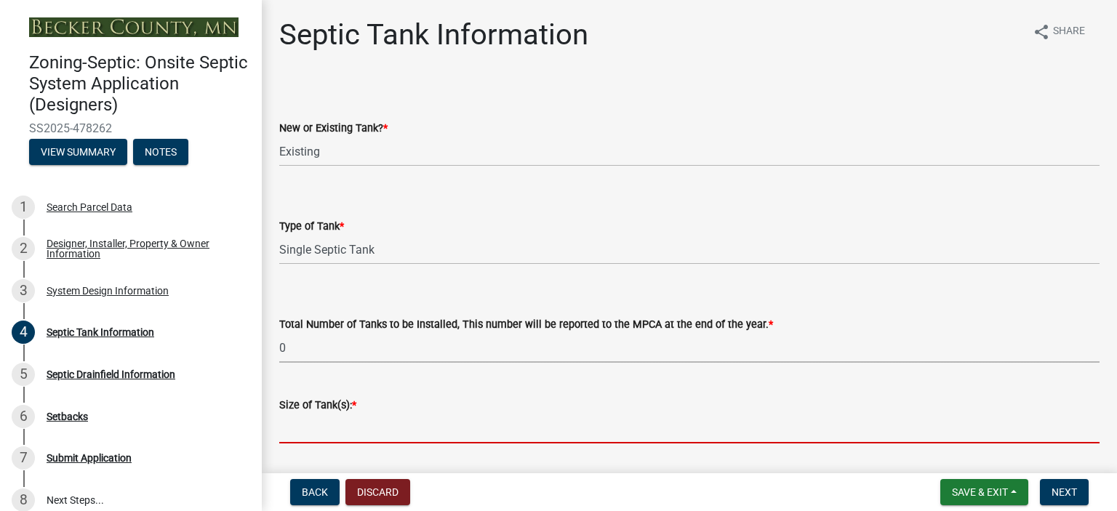
click at [298, 443] on input "Size of Tank(s): *" at bounding box center [689, 429] width 821 height 30
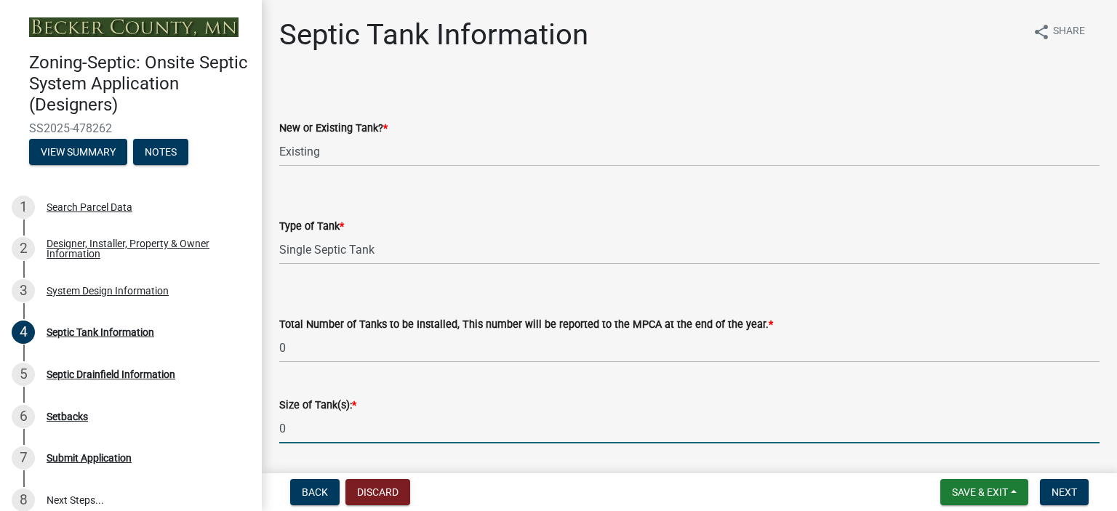
scroll to position [409, 0]
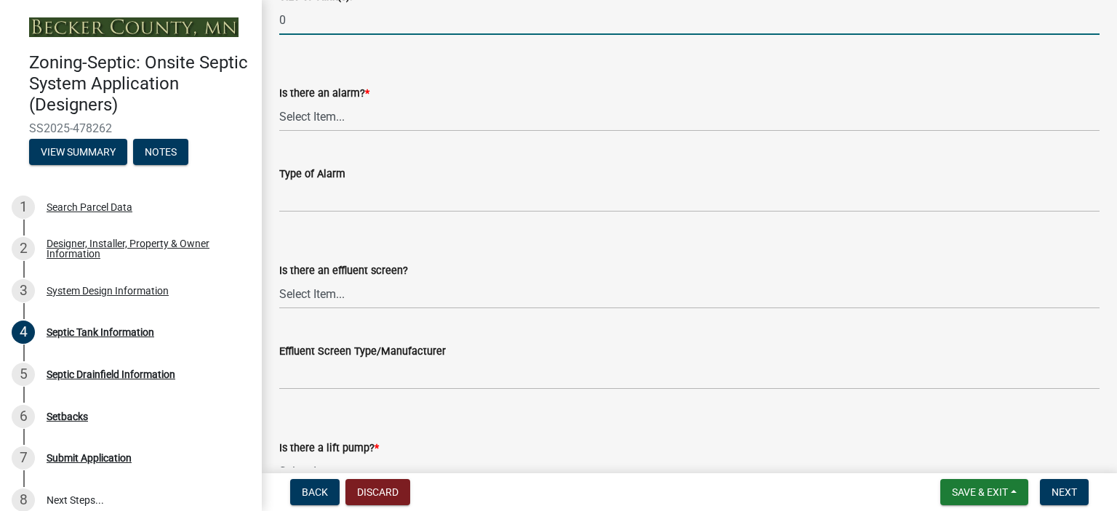
type input "0"
click at [297, 117] on select "Select Item... Yes No" at bounding box center [689, 117] width 821 height 30
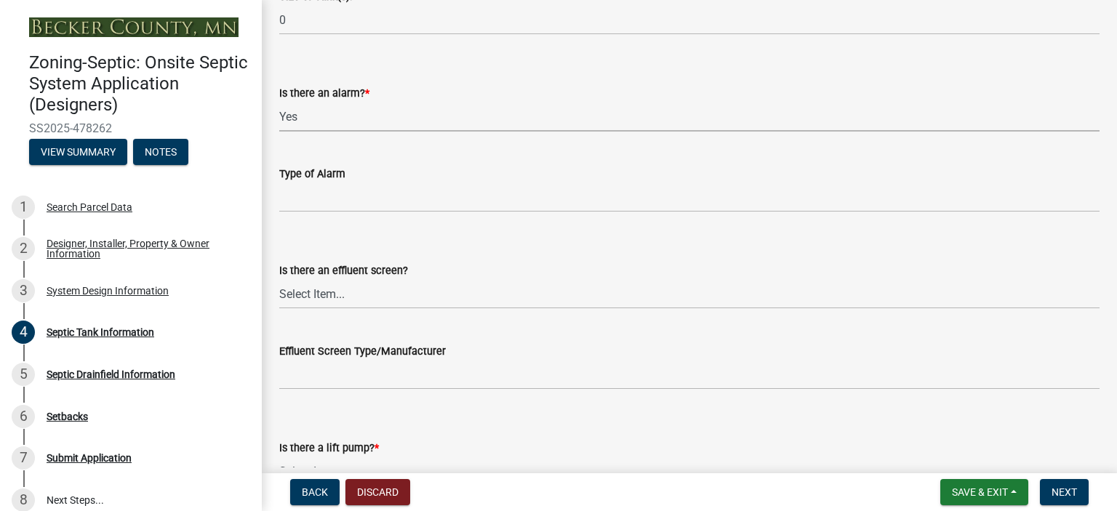
click at [279, 102] on select "Select Item... Yes No" at bounding box center [689, 117] width 821 height 30
select select "c84d9e4c-2287-4d2e-9ef7-9874a7456ee3"
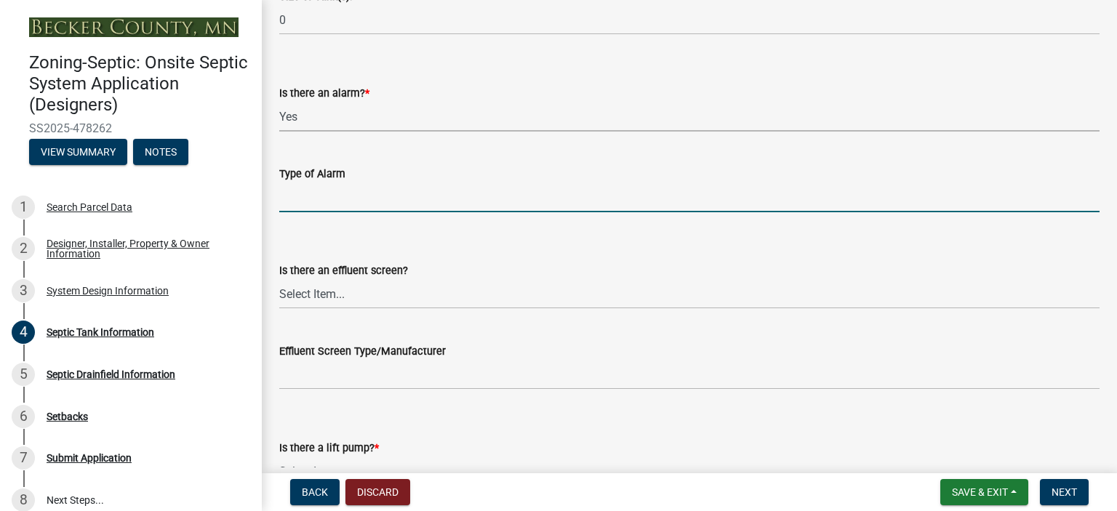
click at [305, 200] on input "Type of Alarm" at bounding box center [689, 198] width 821 height 30
type input "VISUAL"
click at [311, 292] on select "Select Item... Yes No" at bounding box center [689, 294] width 821 height 30
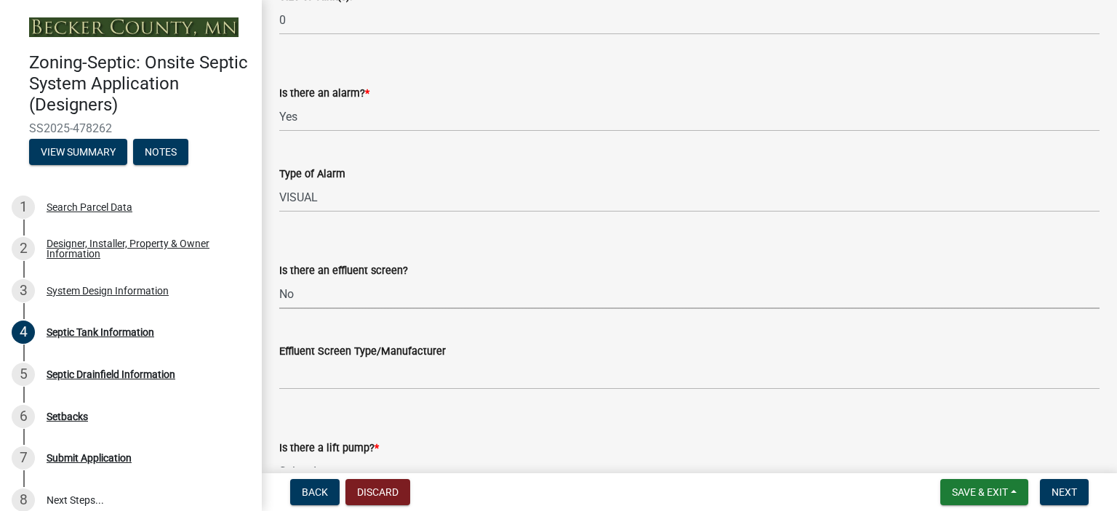
click at [279, 279] on select "Select Item... Yes No" at bounding box center [689, 294] width 821 height 30
select select "a956bcdf-8f12-4f61-bfc1-a6e229dc0595"
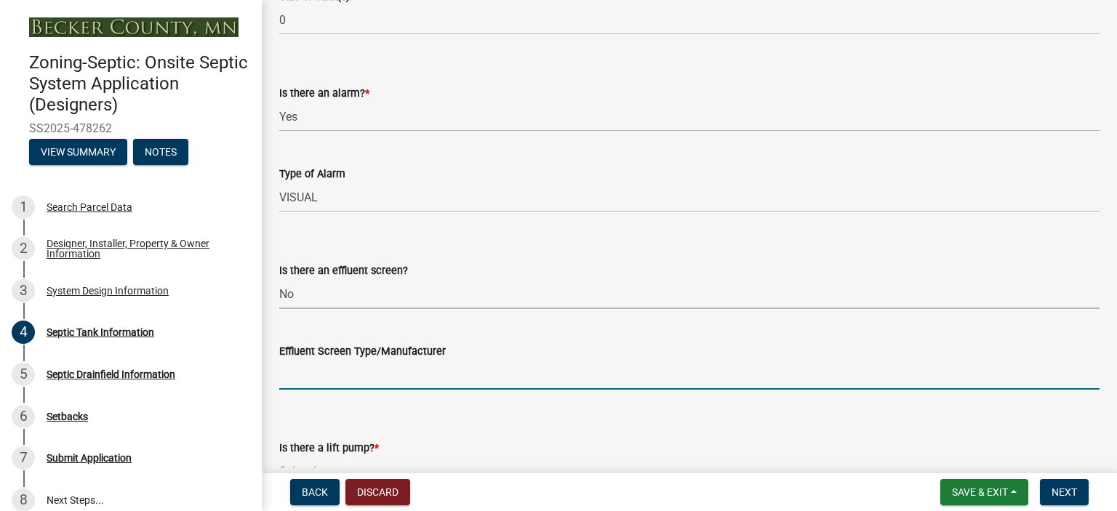
click at [308, 377] on input "Effluent Screen Type/Manufacturer" at bounding box center [689, 375] width 821 height 30
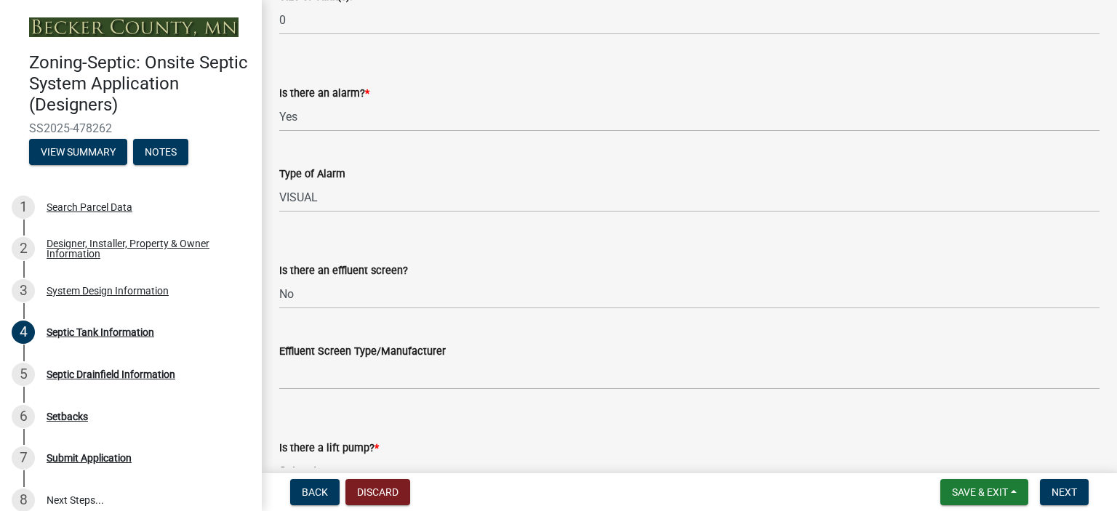
click at [323, 459] on select "Select Item... Yes No" at bounding box center [689, 472] width 821 height 30
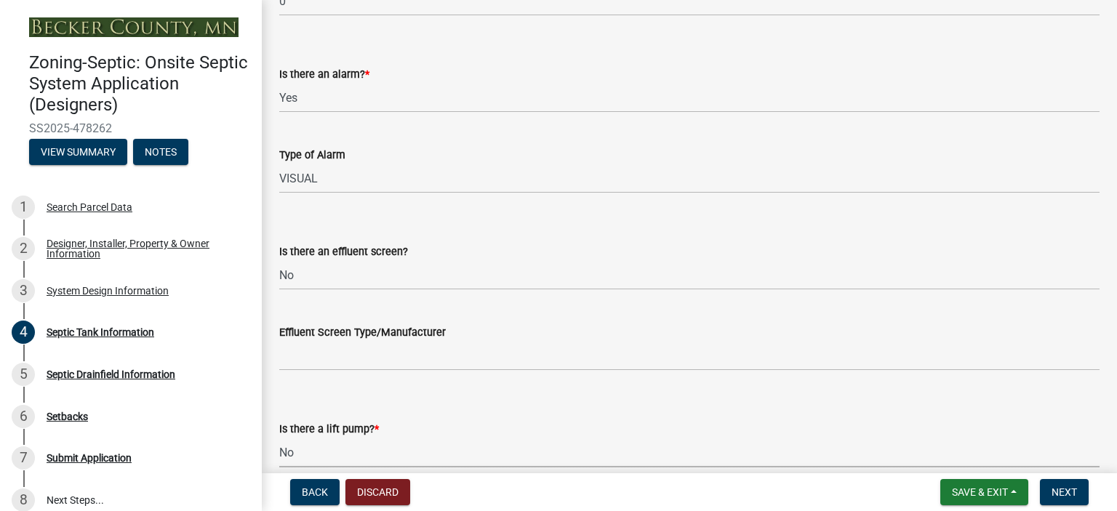
click at [279, 438] on select "Select Item... Yes No" at bounding box center [689, 453] width 821 height 30
select select "ba43cfd8-3223-4e93-a41d-8bc71aa45820"
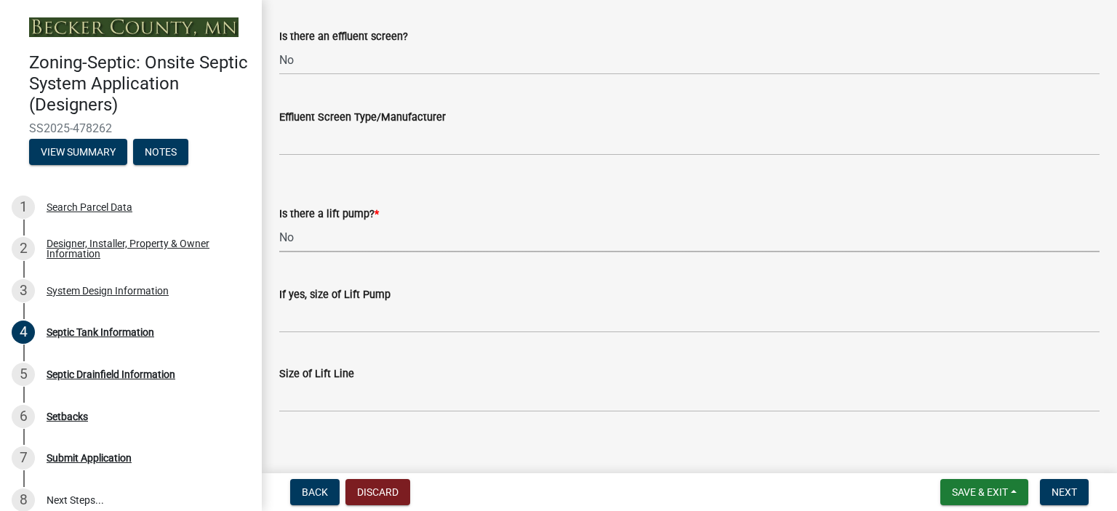
scroll to position [655, 0]
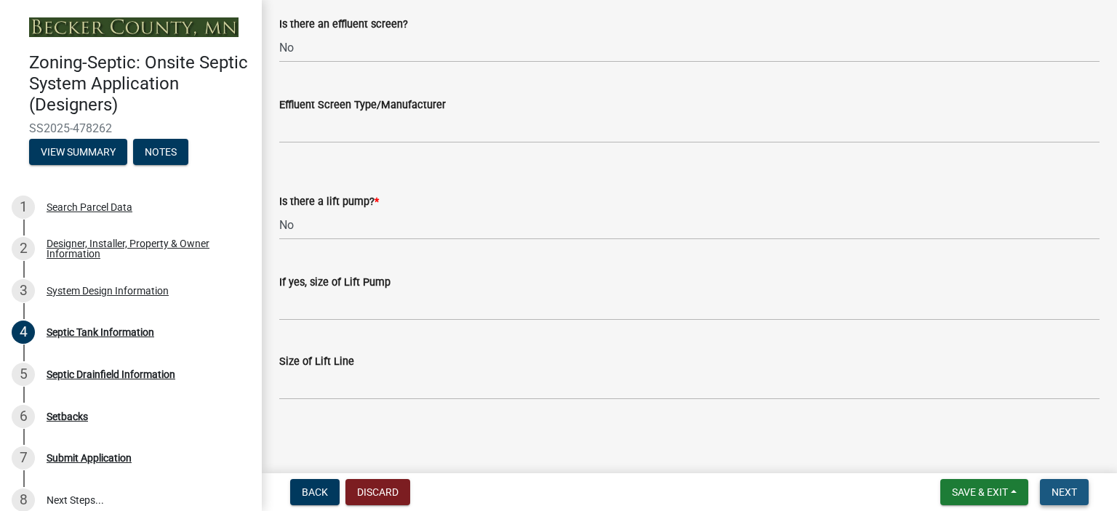
click at [1064, 497] on span "Next" at bounding box center [1064, 493] width 25 height 12
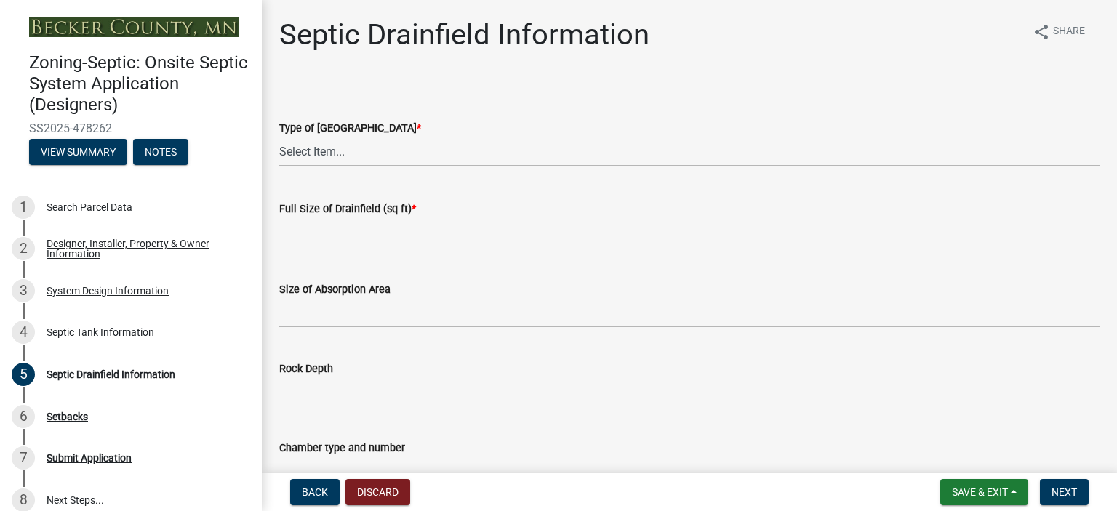
click at [301, 156] on select "Select Item... Chamber Trench Rock Trench Gravelless Mound Pressure Bed Seepage…" at bounding box center [689, 152] width 821 height 30
click at [279, 137] on select "Select Item... Chamber Trench Rock Trench Gravelless Mound Pressure Bed Seepage…" at bounding box center [689, 152] width 821 height 30
select select "aff5a67c-96fc-4cda-a582-7f2b3a4cd22a"
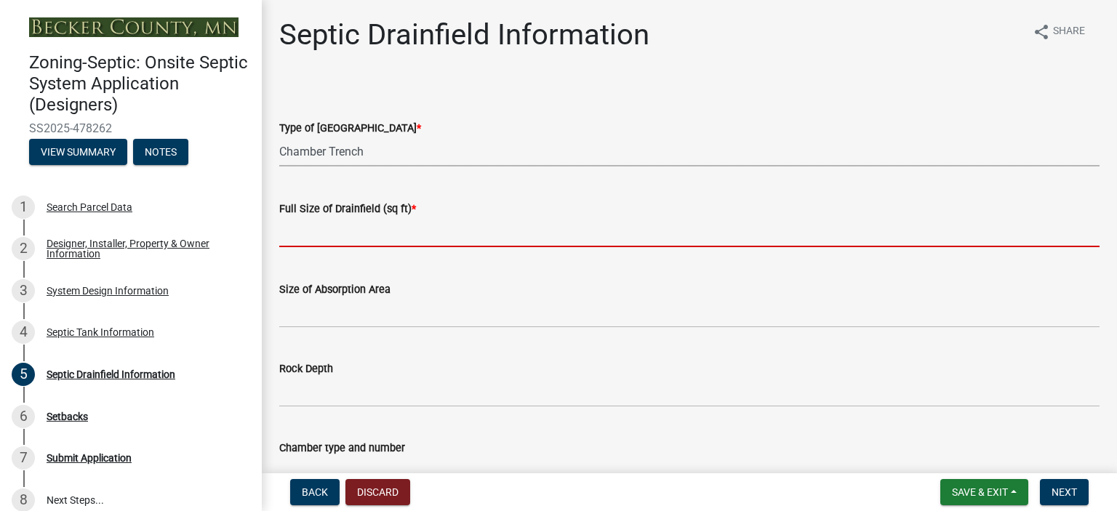
click at [320, 239] on input "text" at bounding box center [689, 233] width 821 height 30
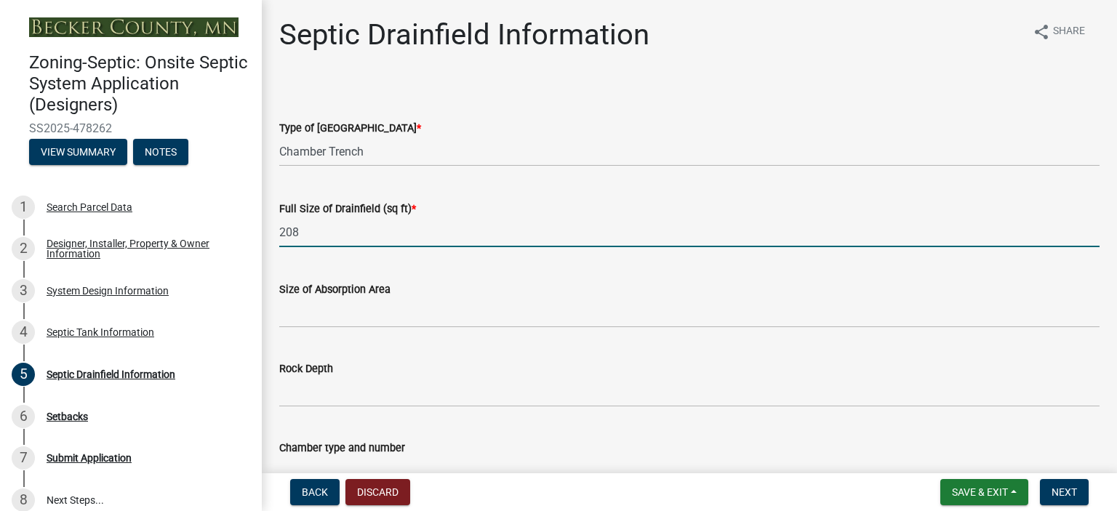
type input "208"
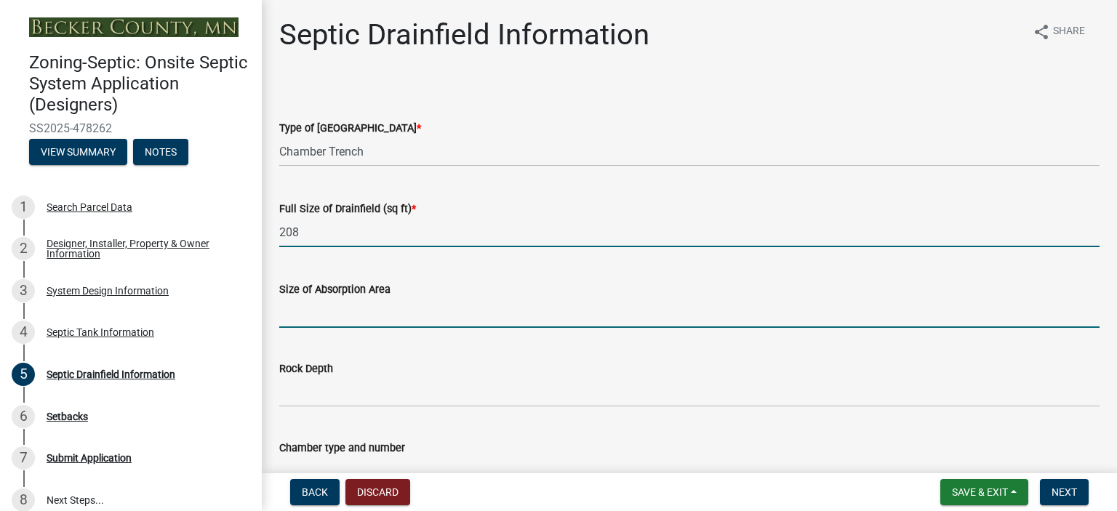
click at [300, 312] on input "Size of Absorption Area" at bounding box center [689, 313] width 821 height 30
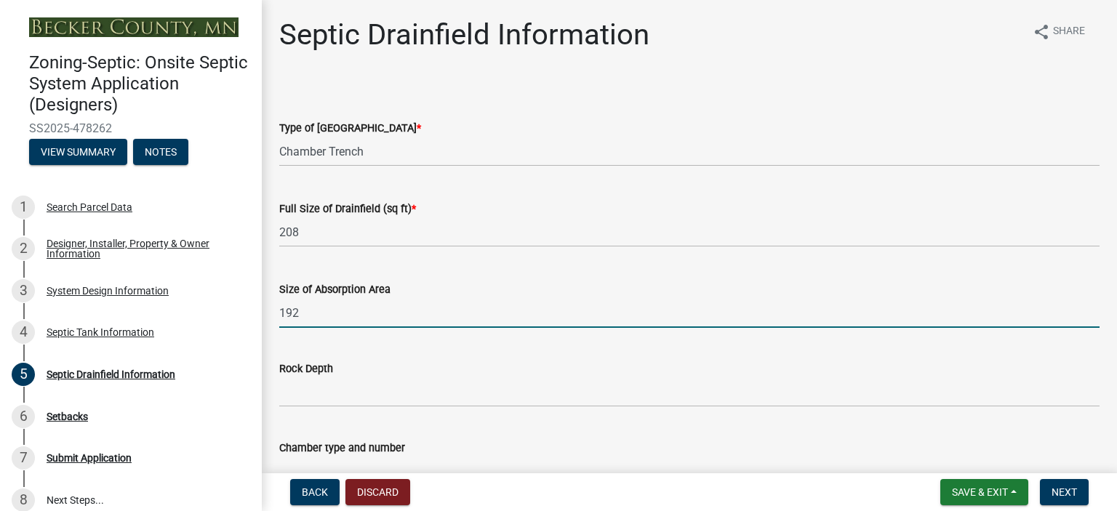
type input "192"
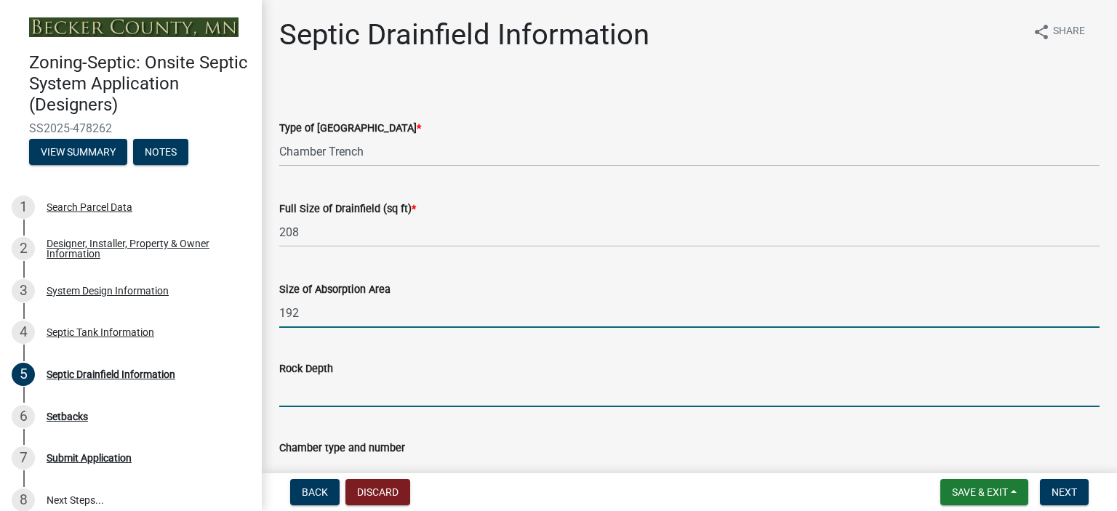
click at [295, 388] on input "Rock Depth" at bounding box center [689, 393] width 821 height 30
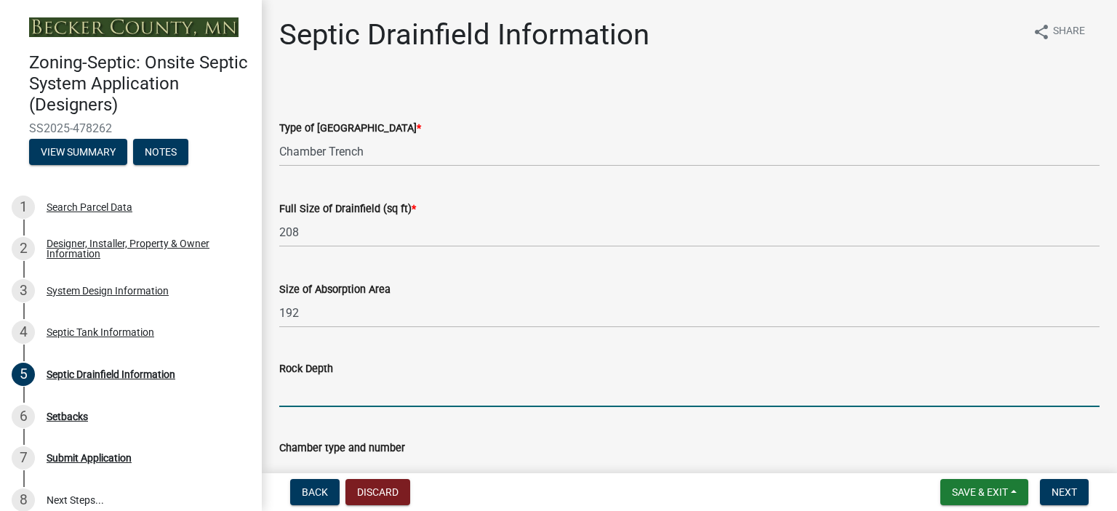
type input "6""
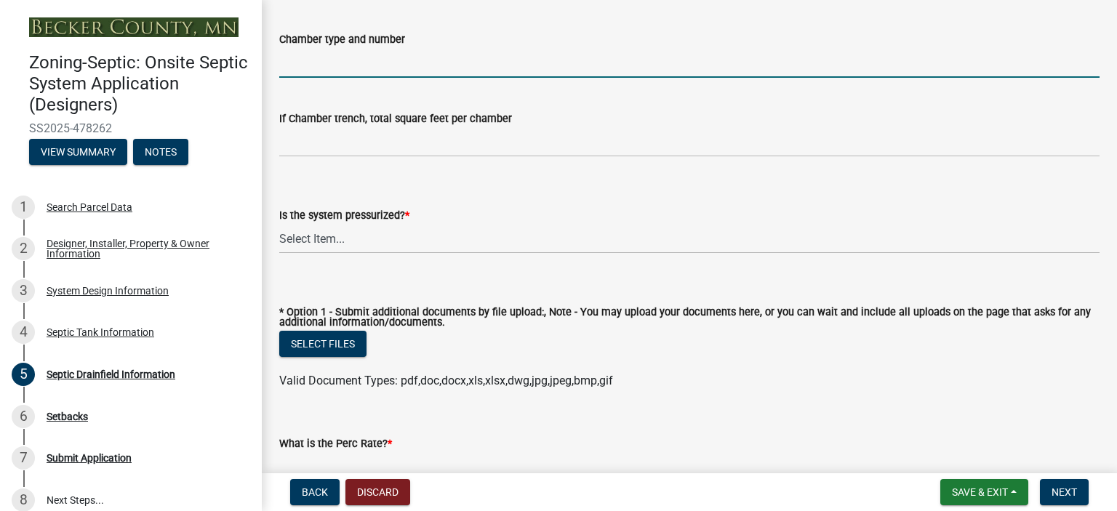
click at [291, 58] on input "Chamber type and number" at bounding box center [689, 63] width 821 height 30
type input "16 HIGH CAP"
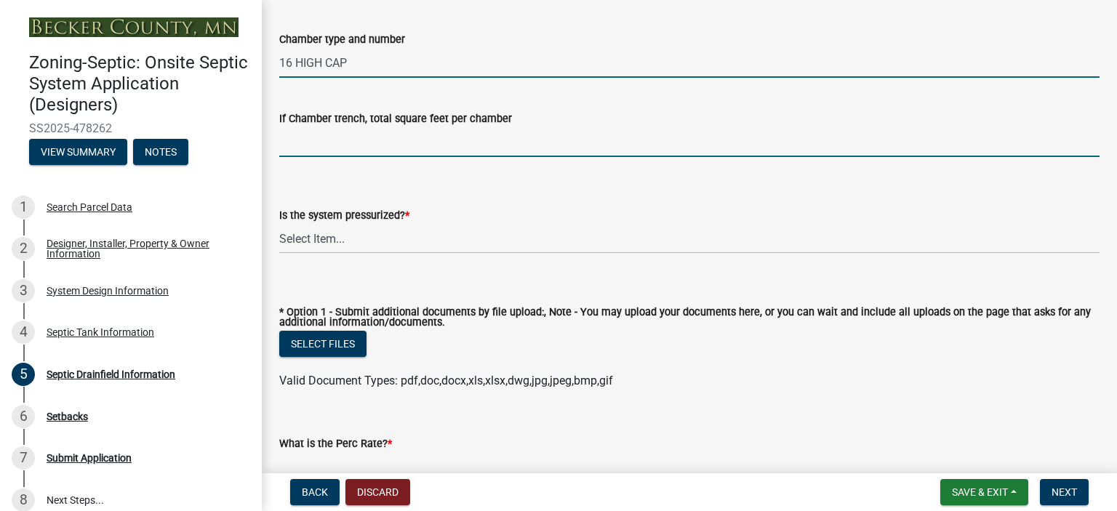
click at [301, 148] on input "If Chamber trench, total square feet per chamber" at bounding box center [689, 142] width 821 height 30
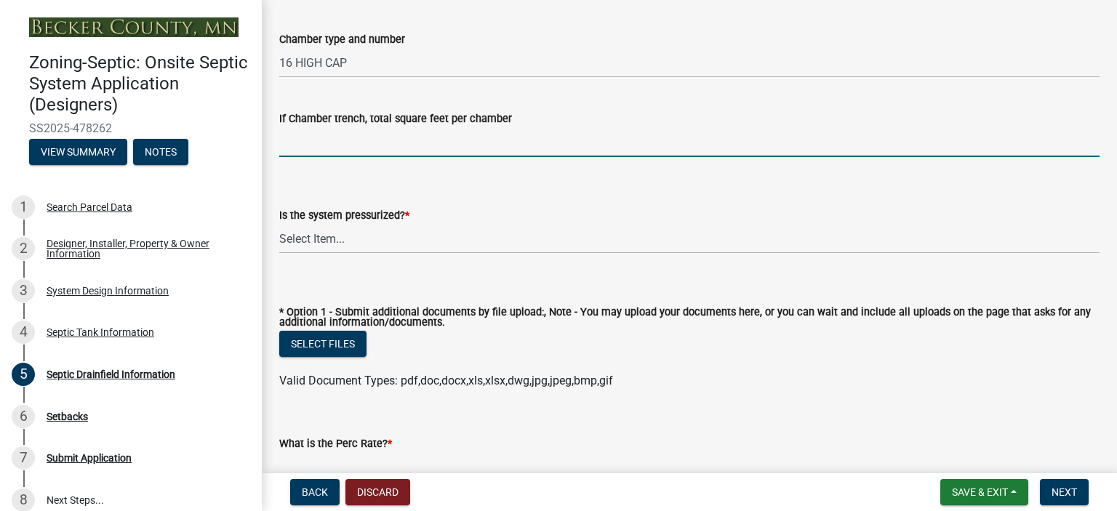
type input "12"
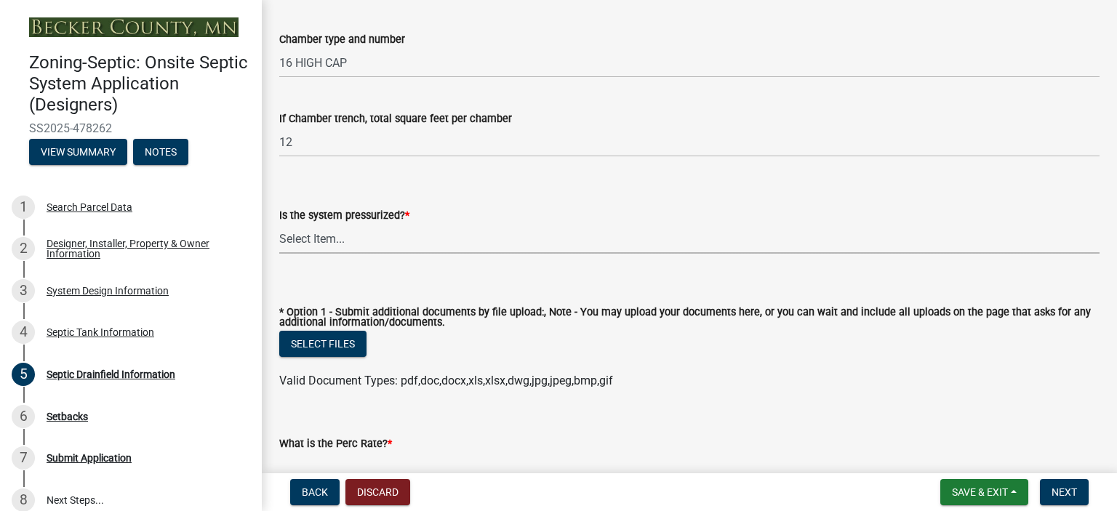
click at [304, 240] on select "Select Item... Yes No" at bounding box center [689, 239] width 821 height 30
click at [279, 224] on select "Select Item... Yes No" at bounding box center [689, 239] width 821 height 30
select select "8e987edc-9e69-430b-9b11-ad589d3299ec"
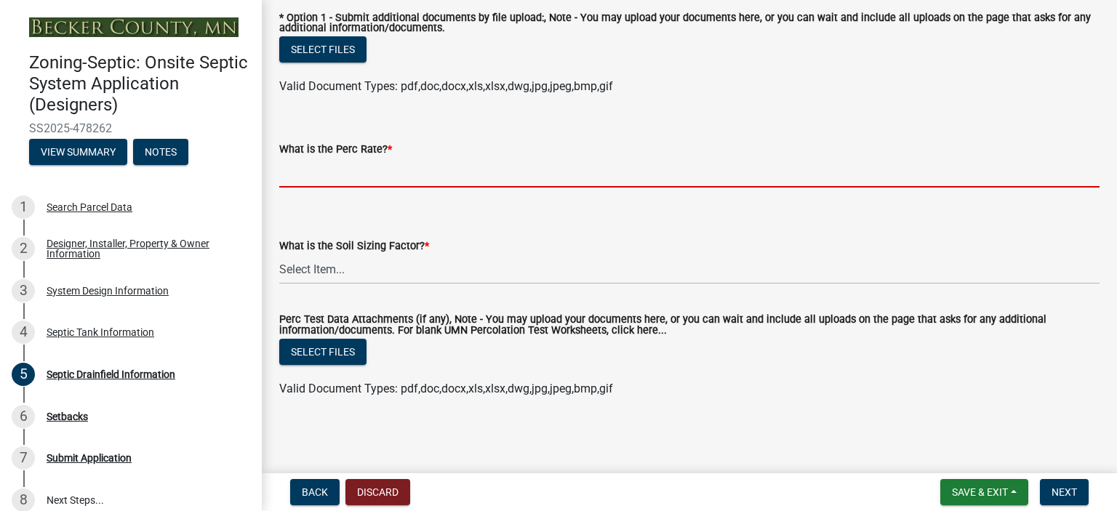
click at [284, 177] on input "What is the Perc Rate? *" at bounding box center [689, 173] width 821 height 30
type input ".1-5"
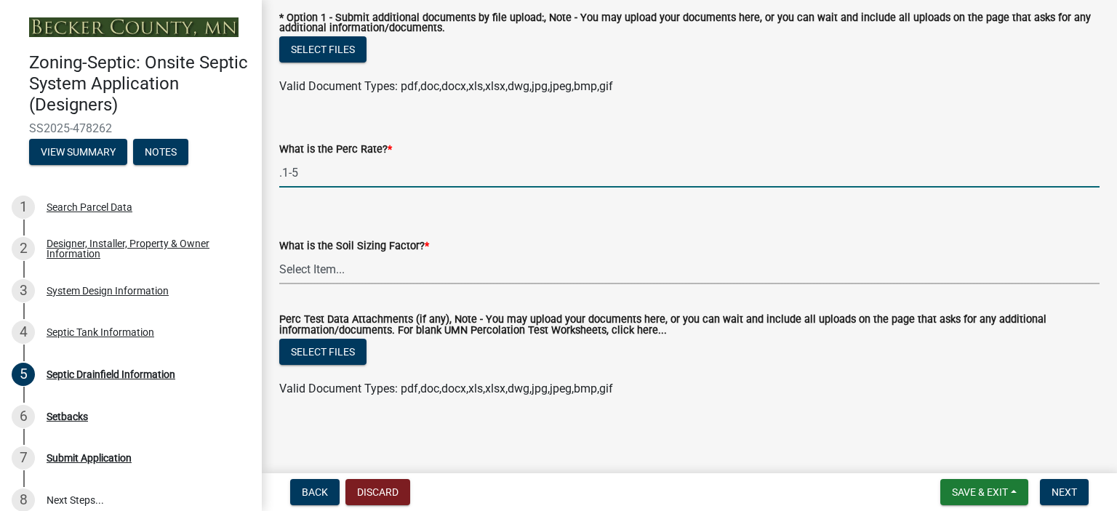
click at [322, 270] on select "Select Item... 0.00 0.24 0.45 0.50 0.60 0.78 .83 1.27 1.67" at bounding box center [689, 270] width 821 height 30
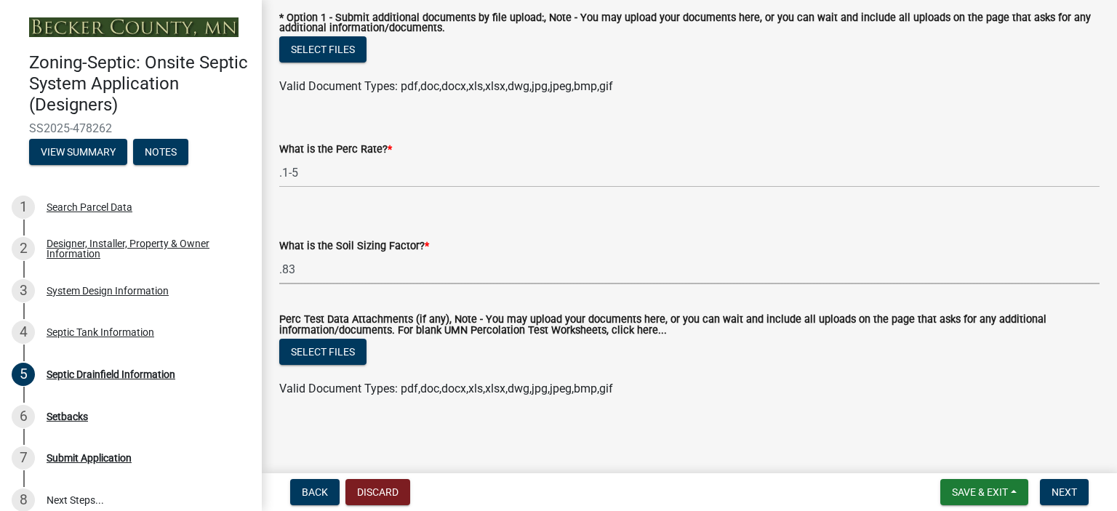
click at [279, 255] on select "Select Item... 0.00 0.24 0.45 0.50 0.60 0.78 .83 1.27 1.67" at bounding box center [689, 270] width 821 height 30
select select "dac4ac35-55b4-499a-b025-a1e3fbf96bb4"
click at [1066, 492] on span "Next" at bounding box center [1064, 493] width 25 height 12
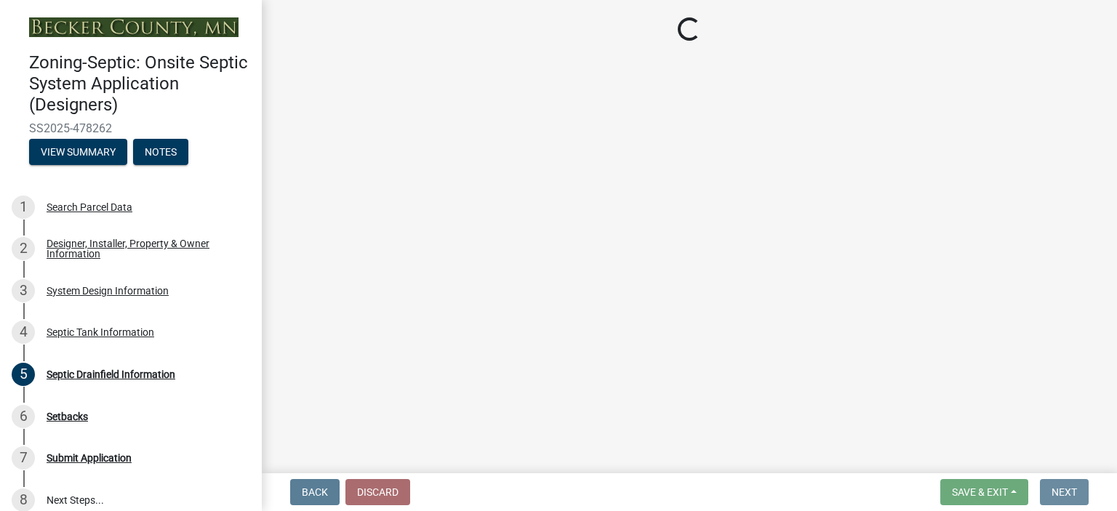
scroll to position [0, 0]
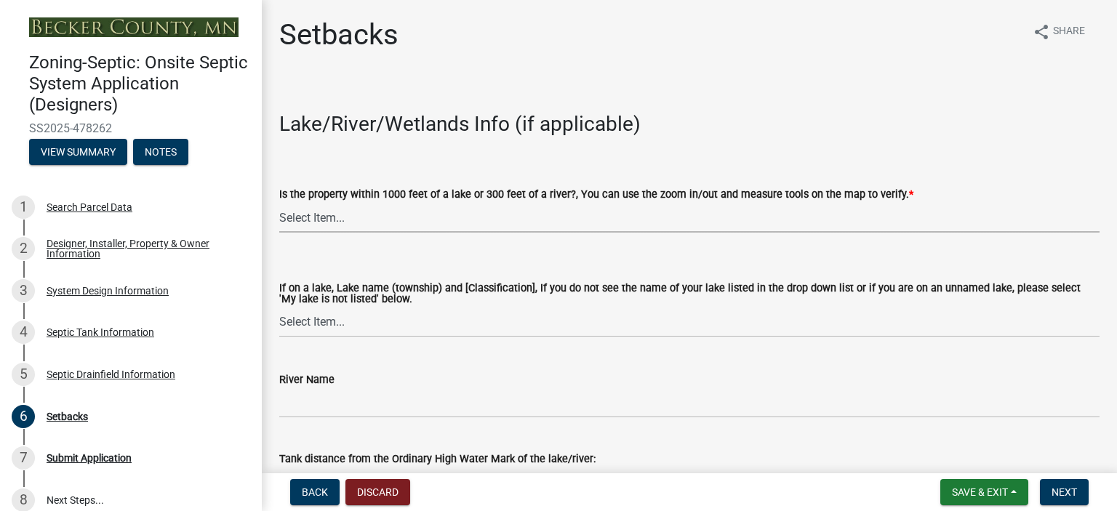
click at [289, 220] on select "Select Item... Yes No" at bounding box center [689, 218] width 821 height 30
click at [279, 203] on select "Select Item... Yes No" at bounding box center [689, 218] width 821 height 30
select select "479aafb6-b6e6-4f54-9b3a-e9d3c09fb6b0"
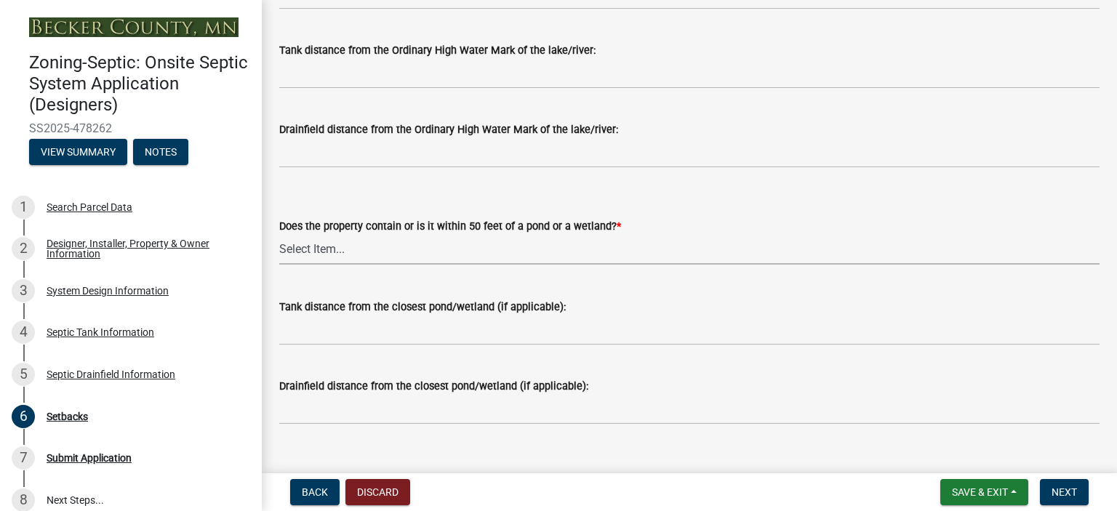
click at [308, 246] on select "Select Item... Yes No" at bounding box center [689, 250] width 821 height 30
click at [279, 235] on select "Select Item... Yes No" at bounding box center [689, 250] width 821 height 30
select select "23044af5-43bb-4cf5-8aef-2716db2ce5fc"
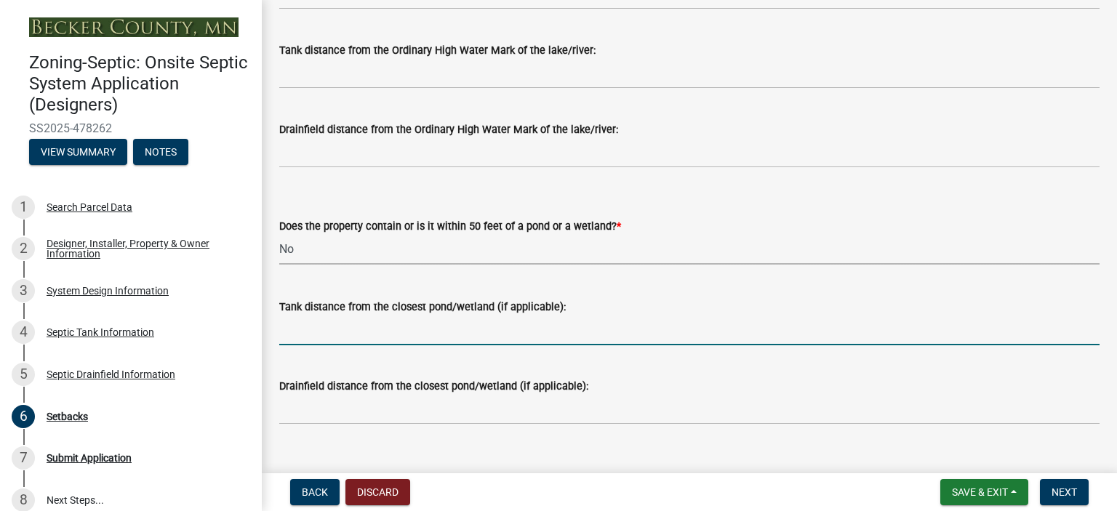
click at [303, 339] on input "Tank distance from the closest pond/wetland (if applicable):" at bounding box center [689, 331] width 821 height 30
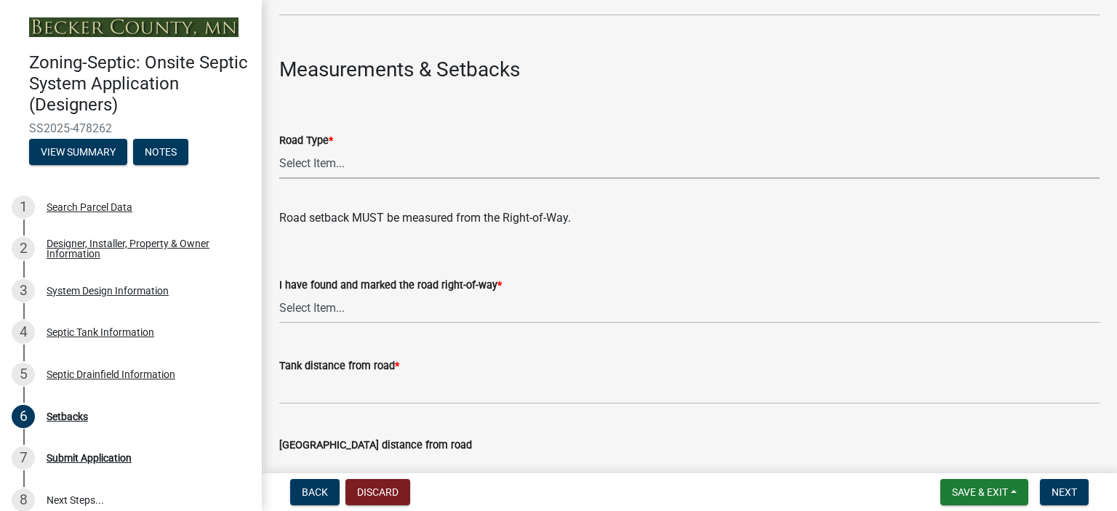
click at [308, 155] on select "Select Item... State County Public / Township Private Easement [GEOGRAPHIC_DATA]" at bounding box center [689, 164] width 821 height 30
click at [279, 149] on select "Select Item... State County Public / Township Private Easement [GEOGRAPHIC_DATA]" at bounding box center [689, 164] width 821 height 30
select select "341aaaa4-06c5-40e5-817d-62b65c9e97ec"
click at [311, 297] on select "Select Item... Yes No" at bounding box center [689, 309] width 821 height 30
click at [279, 294] on select "Select Item... Yes No" at bounding box center [689, 309] width 821 height 30
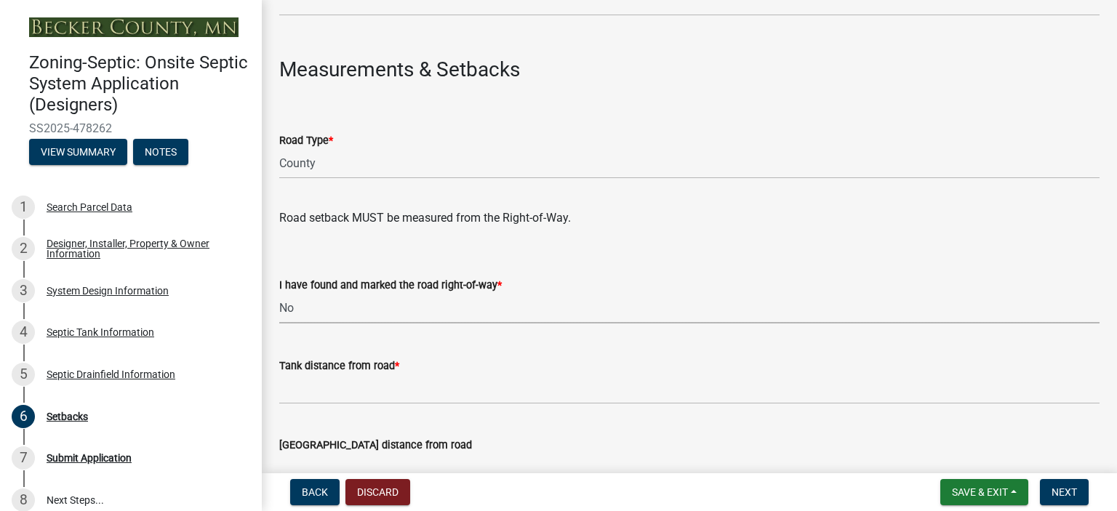
select select "2c0c9673-cfd8-4d5e-8ea6-73593e257713"
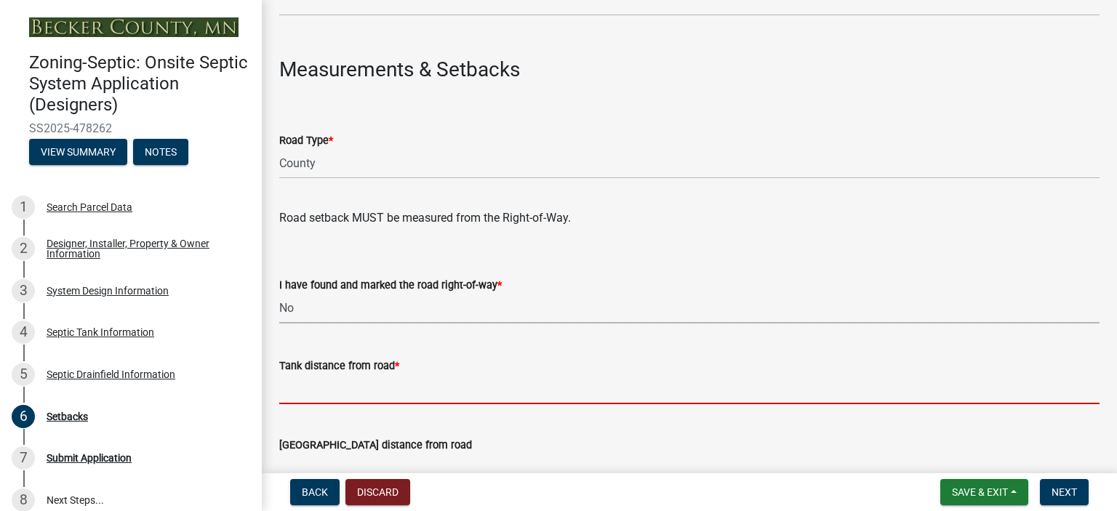
click at [320, 394] on input "Tank distance from road *" at bounding box center [689, 390] width 821 height 30
type input "+50'"
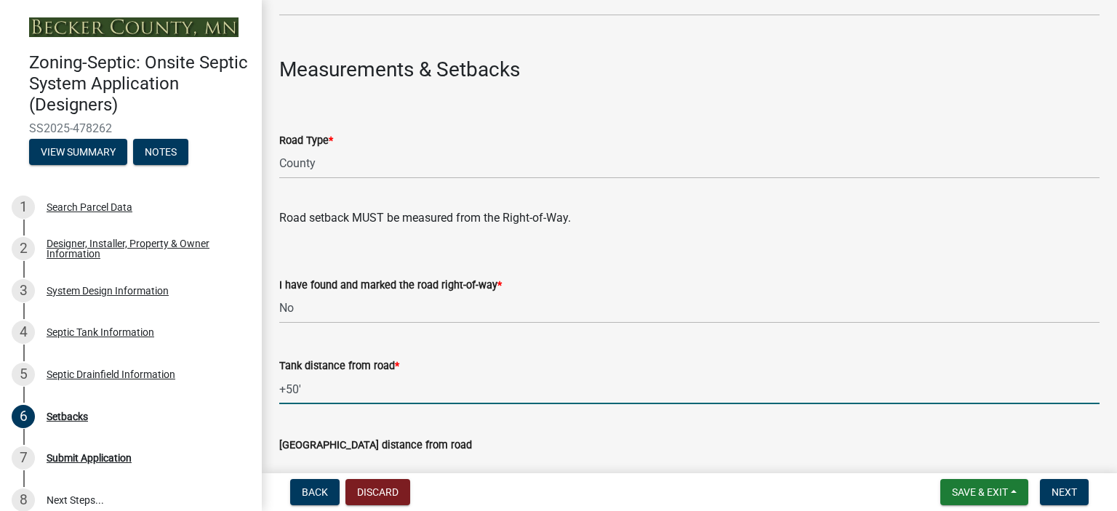
click at [359, 456] on input "[GEOGRAPHIC_DATA] distance from road" at bounding box center [689, 469] width 821 height 30
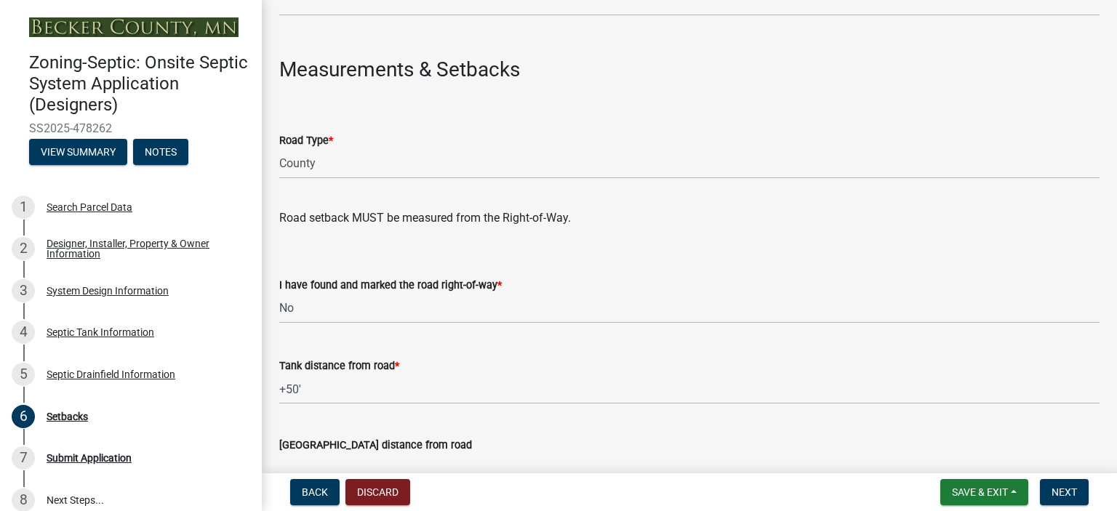
type input "+50'"
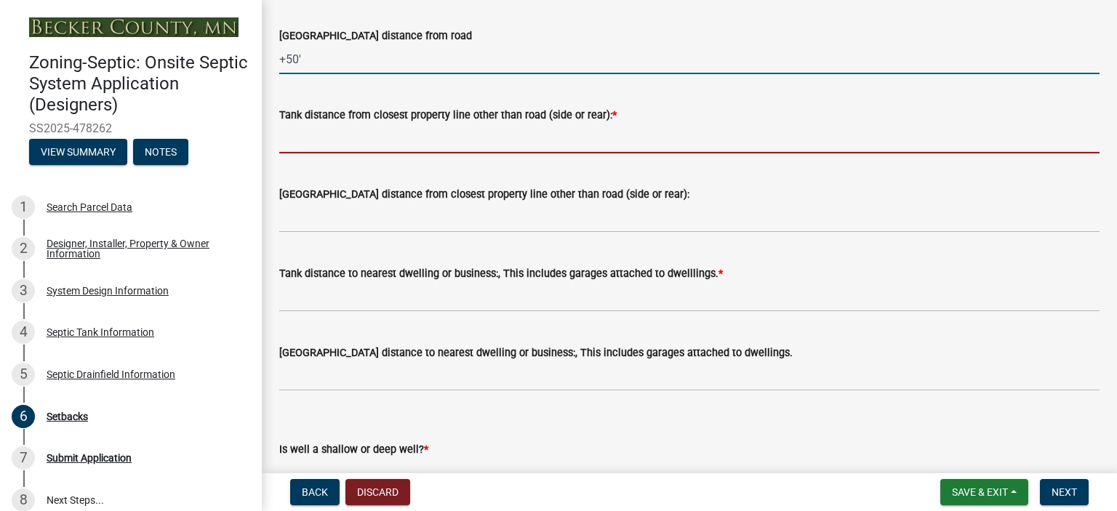
click at [303, 144] on input "Tank distance from closest property line other than road (side or rear): *" at bounding box center [689, 139] width 821 height 30
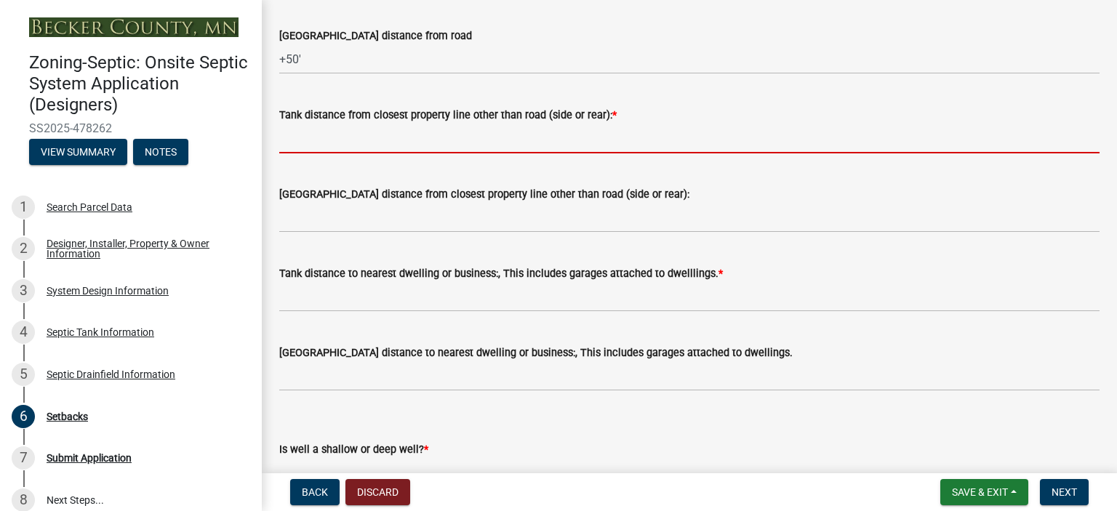
type input "+20'"
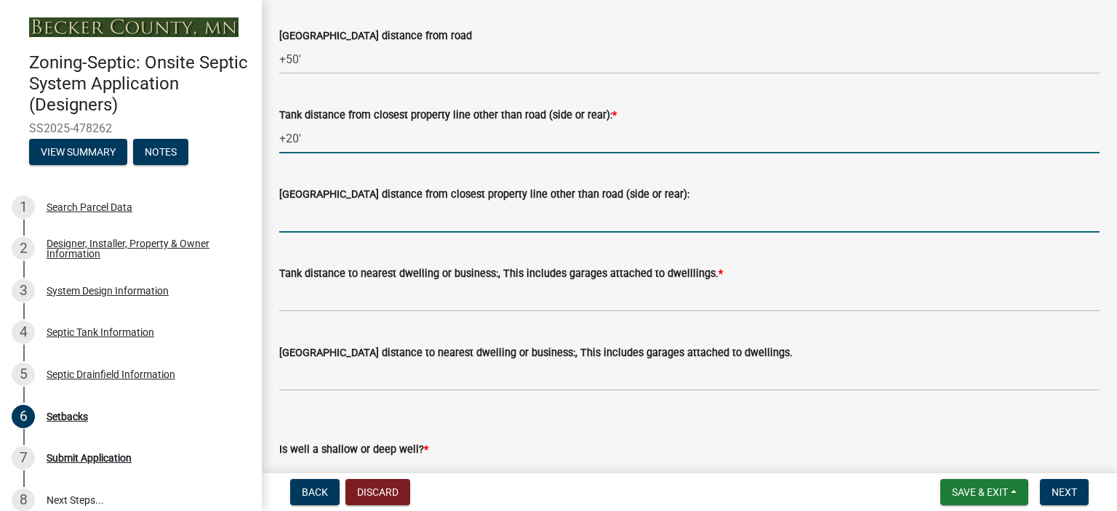
click at [341, 219] on input "[GEOGRAPHIC_DATA] distance from closest property line other than road (side or …" at bounding box center [689, 218] width 821 height 30
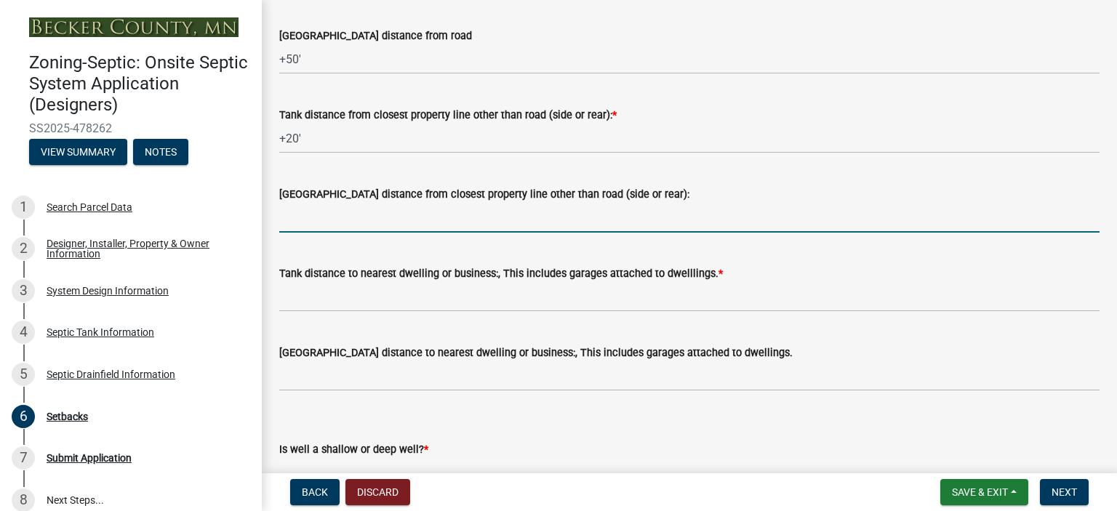
type input "+10'"
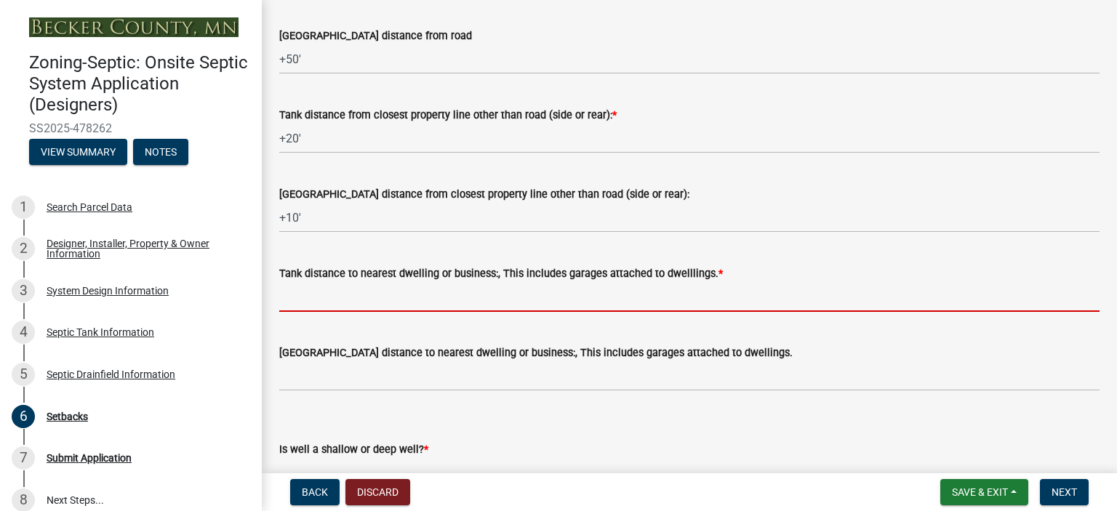
click at [319, 289] on input "Tank distance to nearest dwelling or business:, This includes garages attached …" at bounding box center [689, 297] width 821 height 30
type input "+10'"
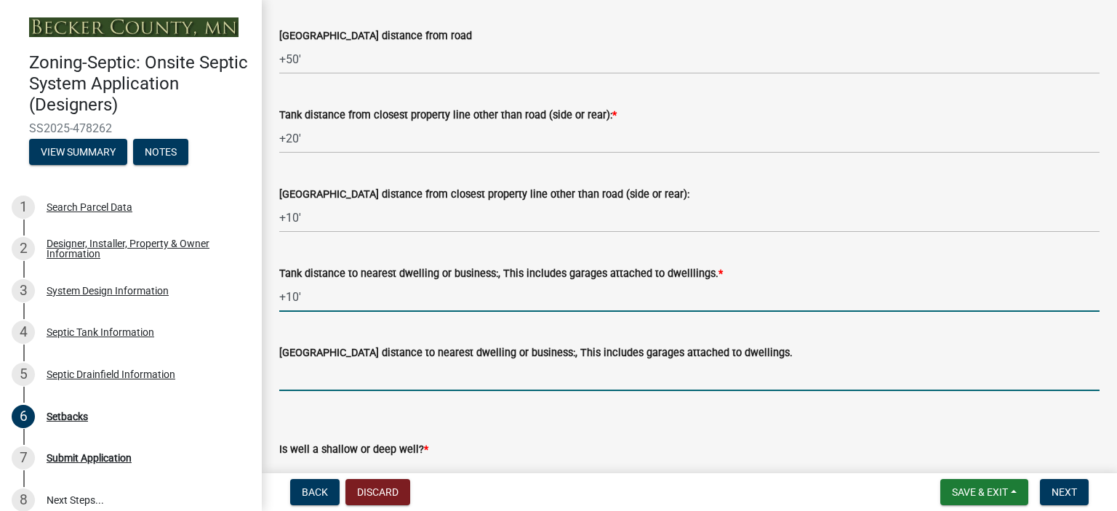
click at [312, 375] on input "[GEOGRAPHIC_DATA] distance to nearest dwelling or business:, This includes gara…" at bounding box center [689, 377] width 821 height 30
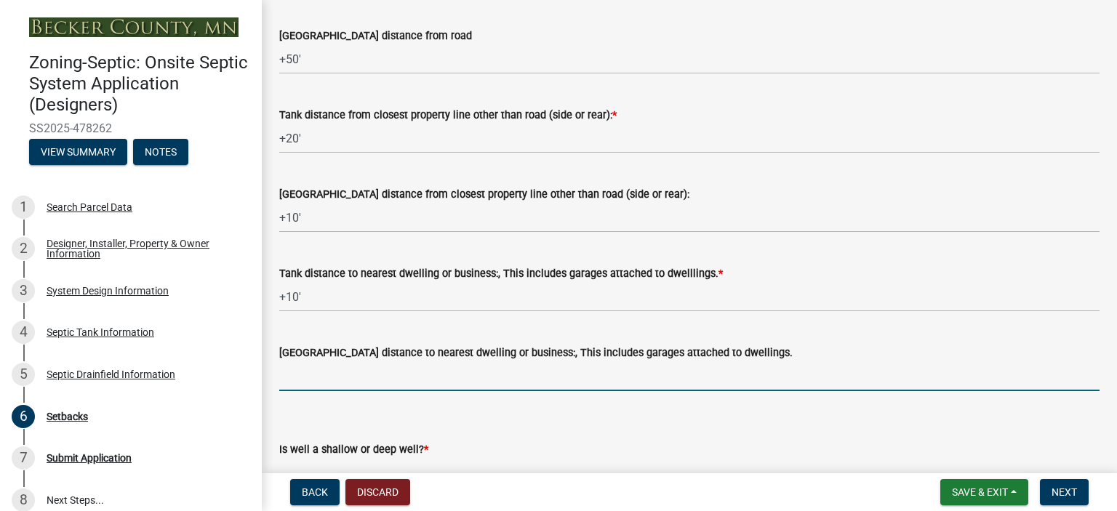
type input "+20'"
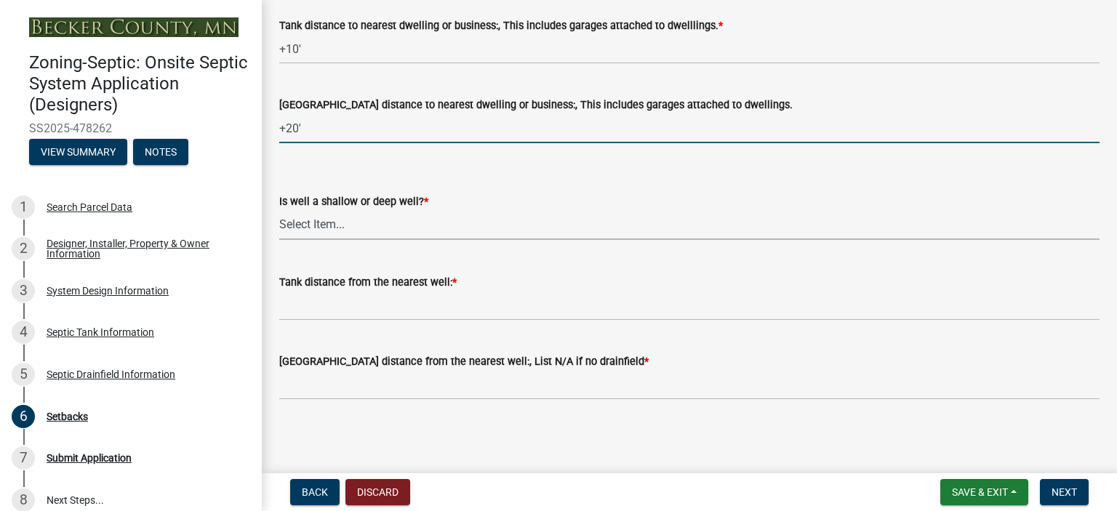
click at [303, 222] on select "Select Item... Deep Well Shallow Well No Well - Connected or to be connected to…" at bounding box center [689, 225] width 821 height 30
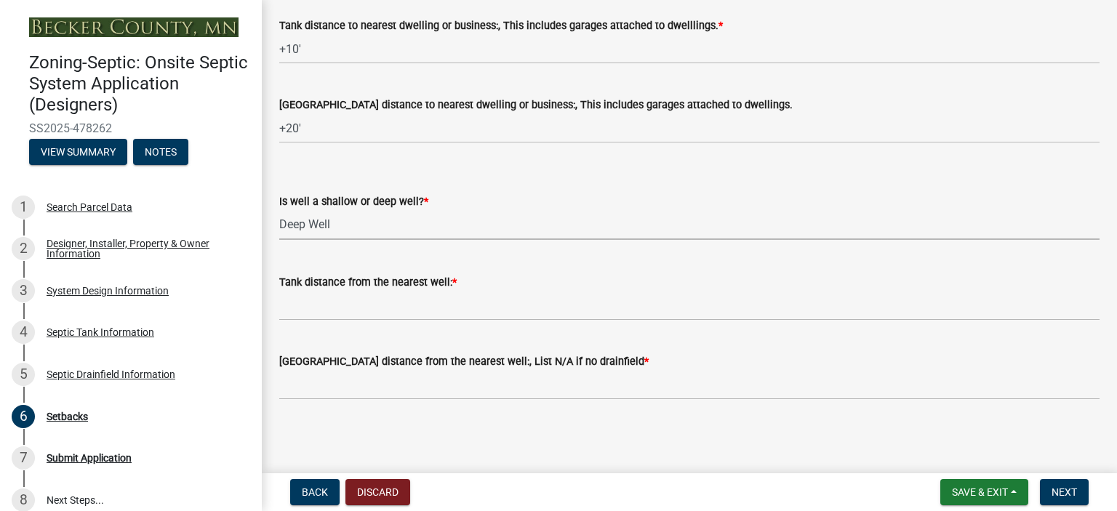
click at [279, 210] on select "Select Item... Deep Well Shallow Well No Well - Connected or to be connected to…" at bounding box center [689, 225] width 821 height 30
select select "cf78f1da-f066-4305-88a2-864abad1fa52"
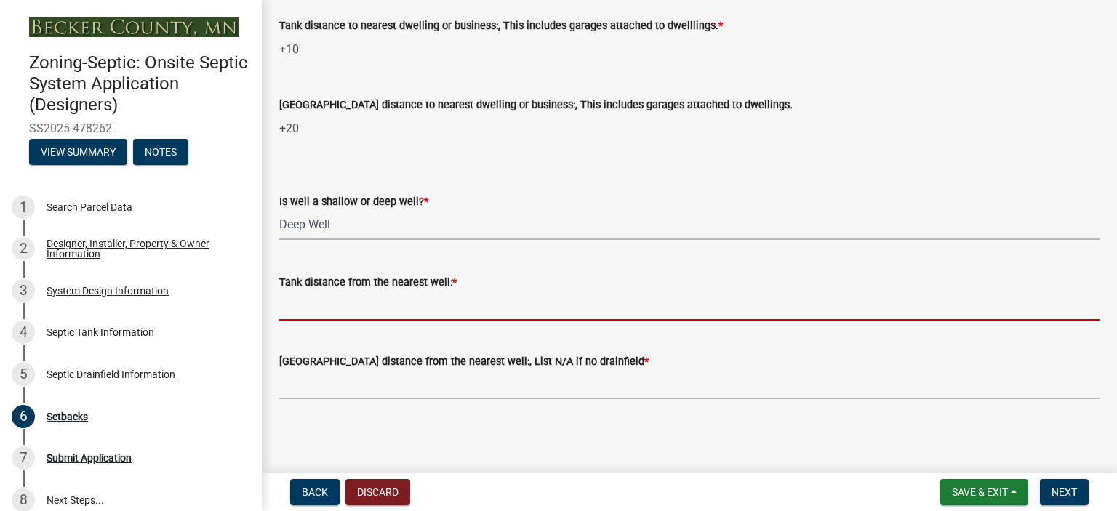
click at [303, 304] on input "Tank distance from the nearest well: *" at bounding box center [689, 306] width 821 height 30
type input "+100'"
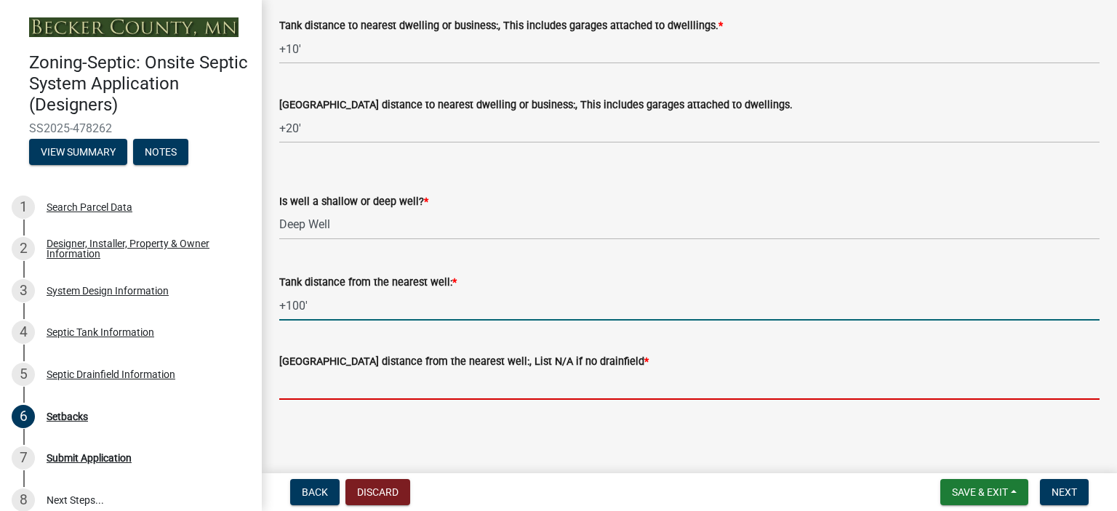
click at [316, 390] on input "[GEOGRAPHIC_DATA] distance from the nearest well:, List N/A if no drainfield *" at bounding box center [689, 385] width 821 height 30
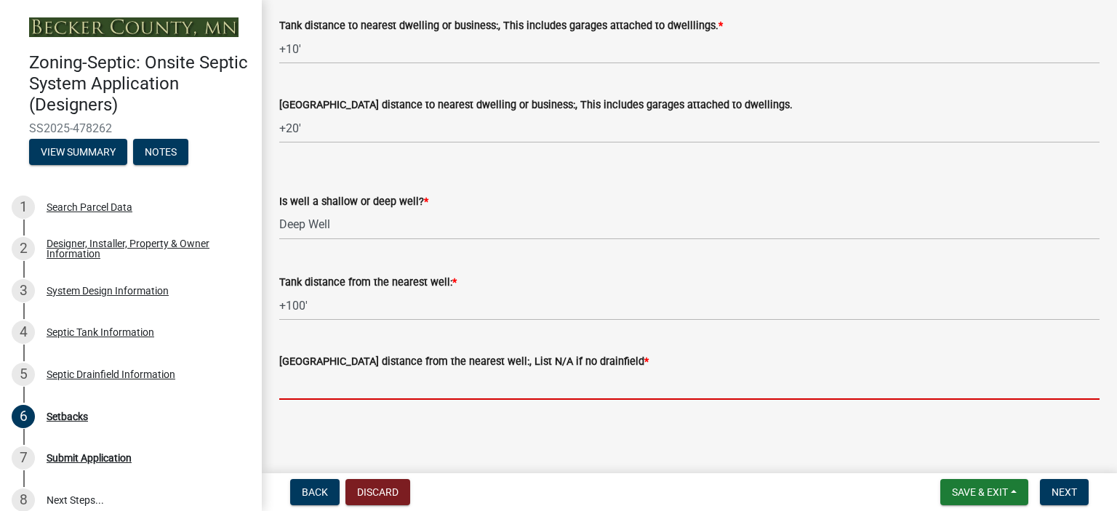
type input "+100'"
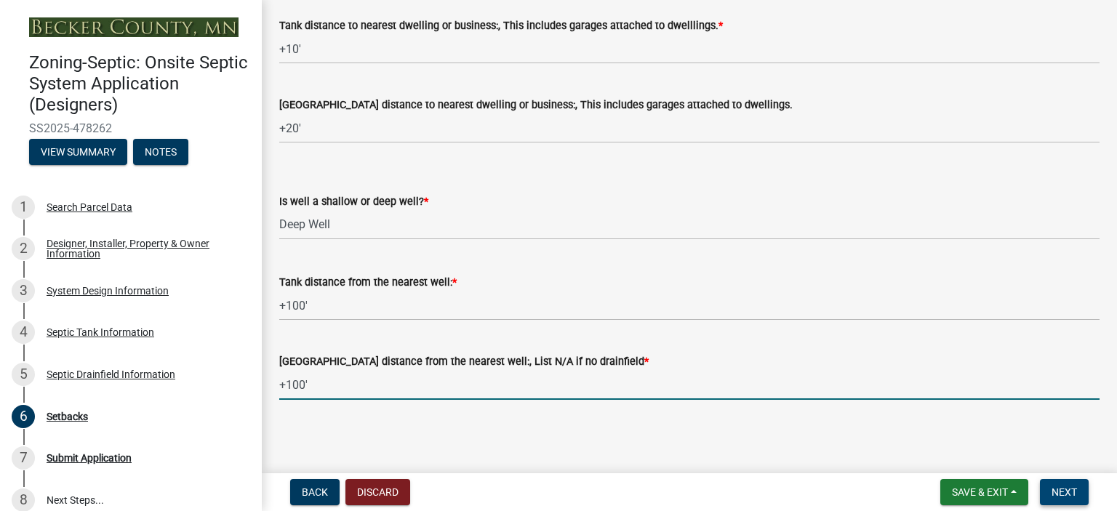
click at [1067, 491] on span "Next" at bounding box center [1064, 493] width 25 height 12
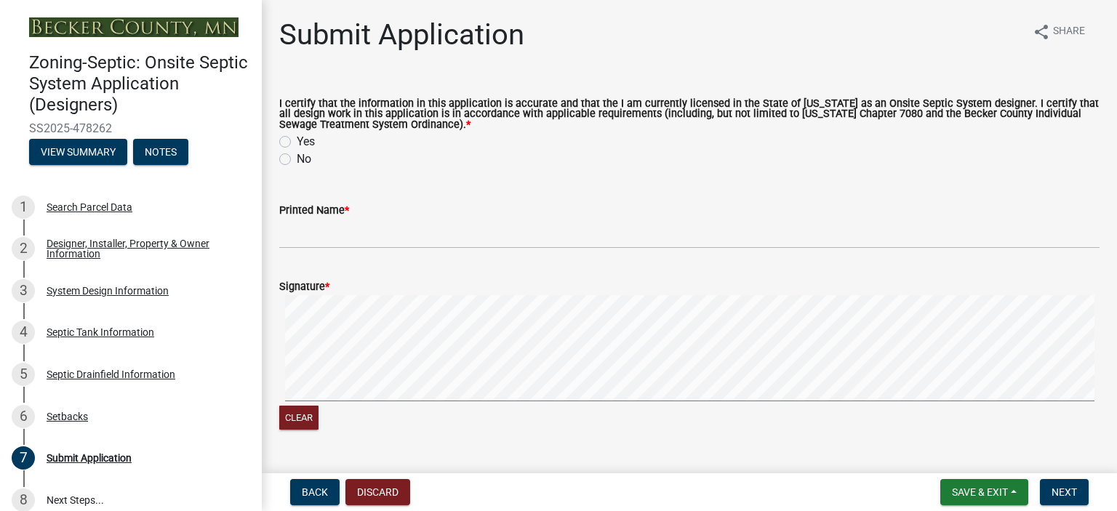
click at [297, 139] on label "Yes" at bounding box center [306, 141] width 18 height 17
click at [297, 139] on input "Yes" at bounding box center [301, 137] width 9 height 9
radio input "true"
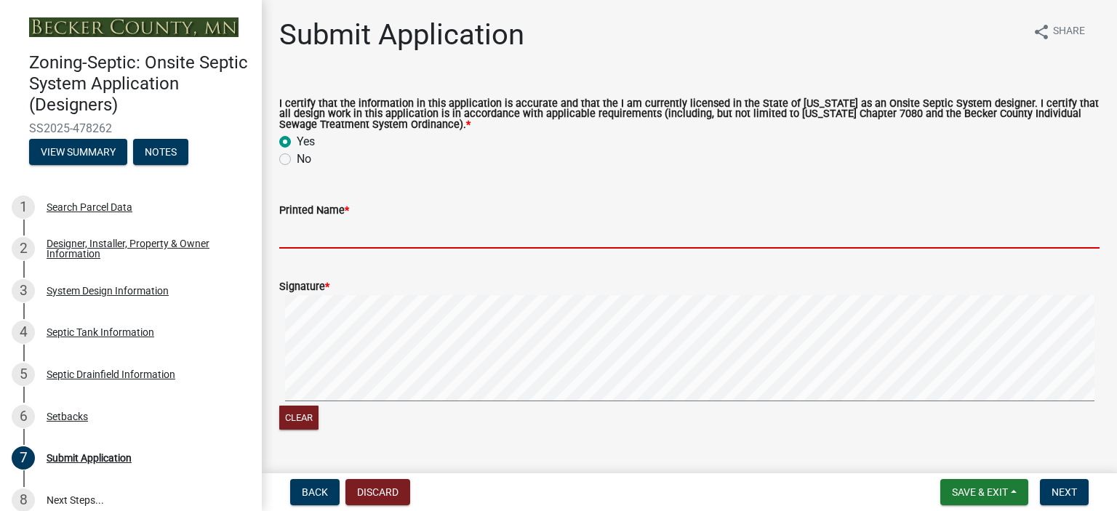
click at [319, 237] on input "Printed Name *" at bounding box center [689, 234] width 821 height 30
type input "[PERSON_NAME]"
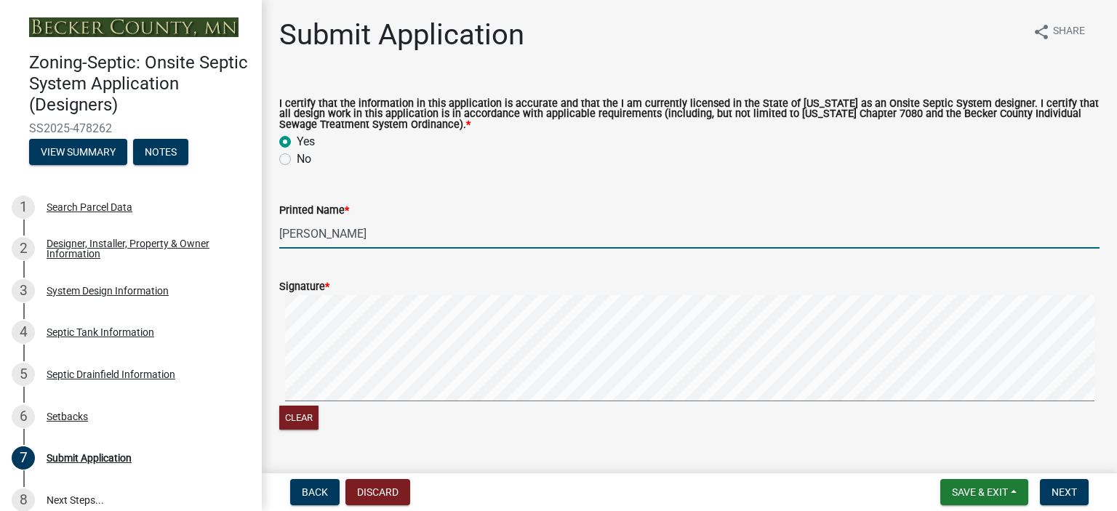
click at [381, 410] on div "Clear" at bounding box center [689, 363] width 821 height 137
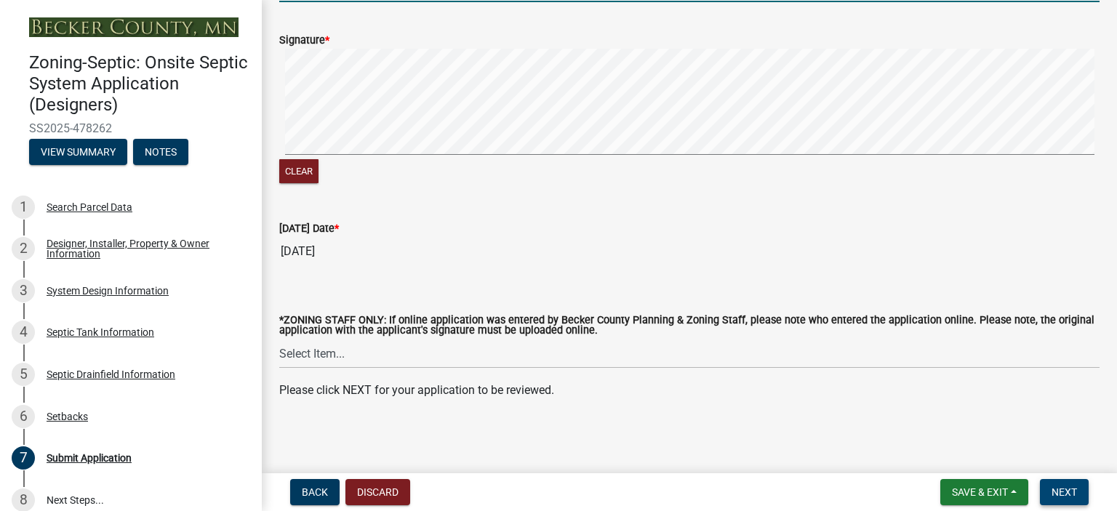
click at [1064, 491] on span "Next" at bounding box center [1064, 493] width 25 height 12
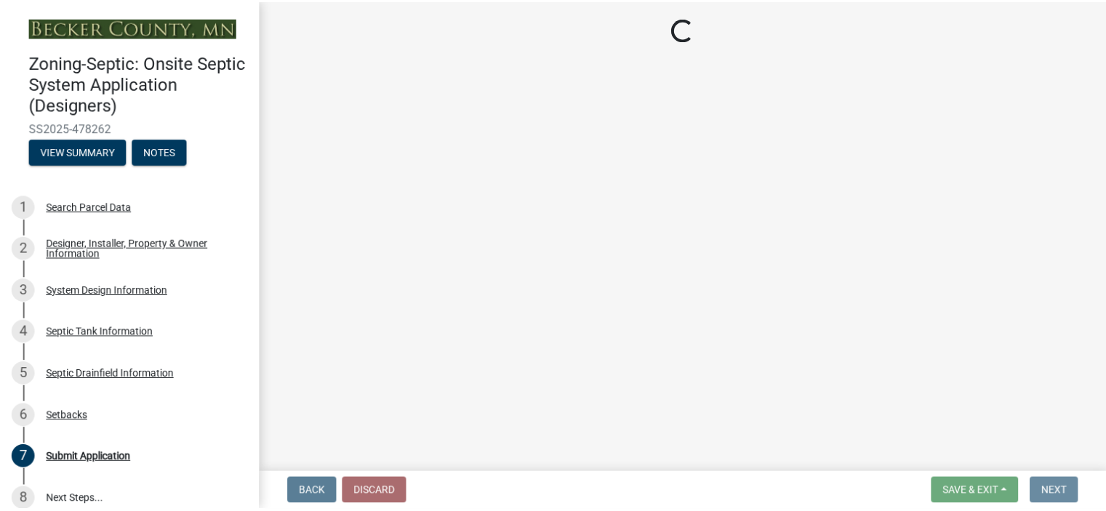
scroll to position [0, 0]
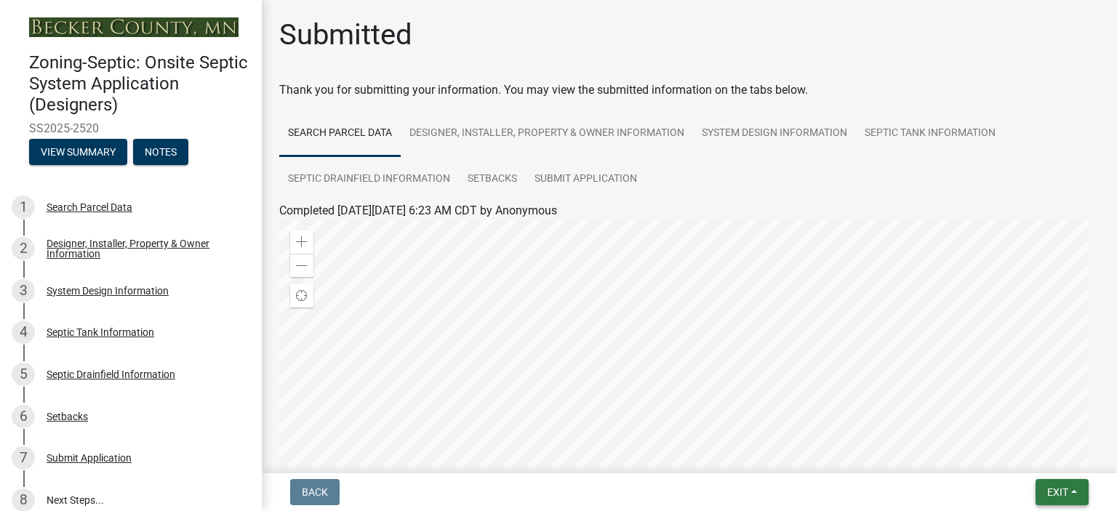
click at [1078, 485] on button "Exit" at bounding box center [1062, 492] width 53 height 26
click at [1027, 455] on button "Save & Exit" at bounding box center [1031, 454] width 116 height 35
